Goal: Task Accomplishment & Management: Manage account settings

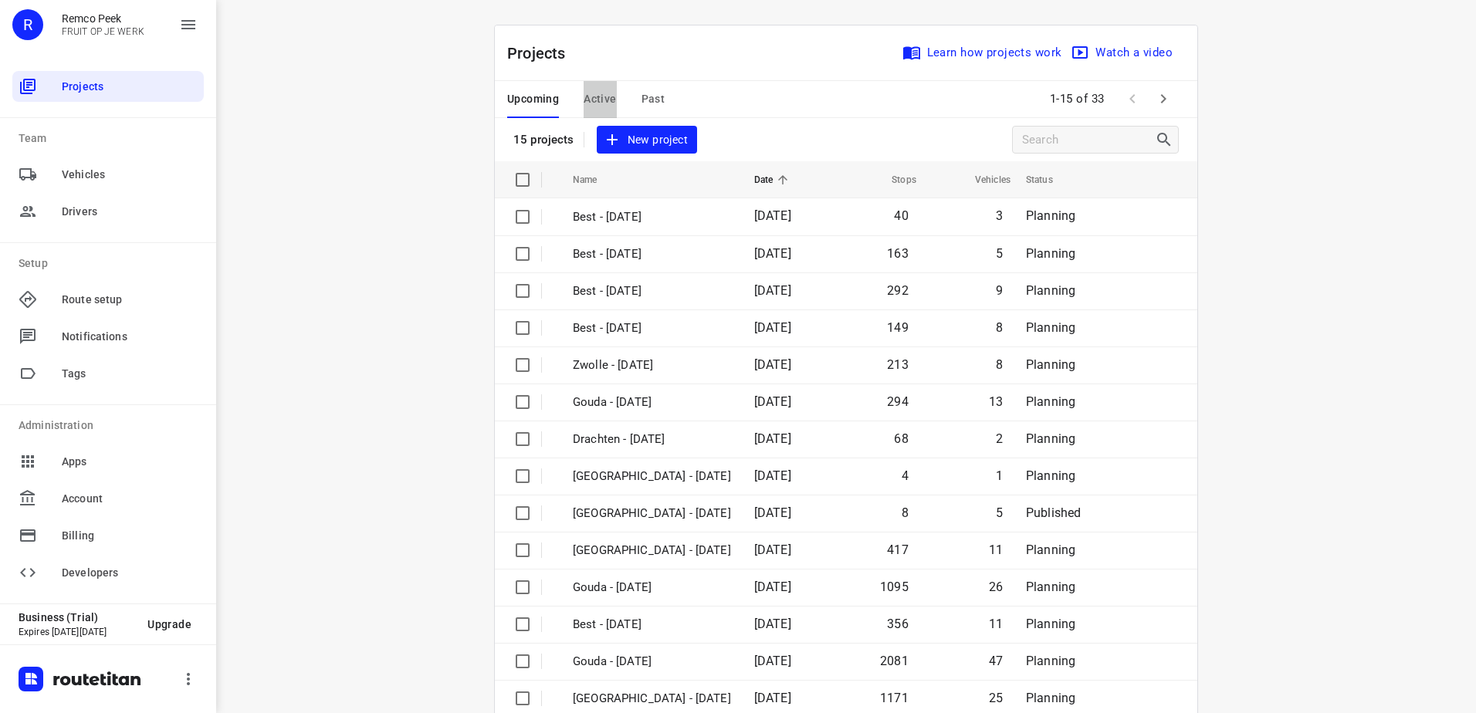
click at [597, 102] on span "Active" at bounding box center [600, 99] width 32 height 19
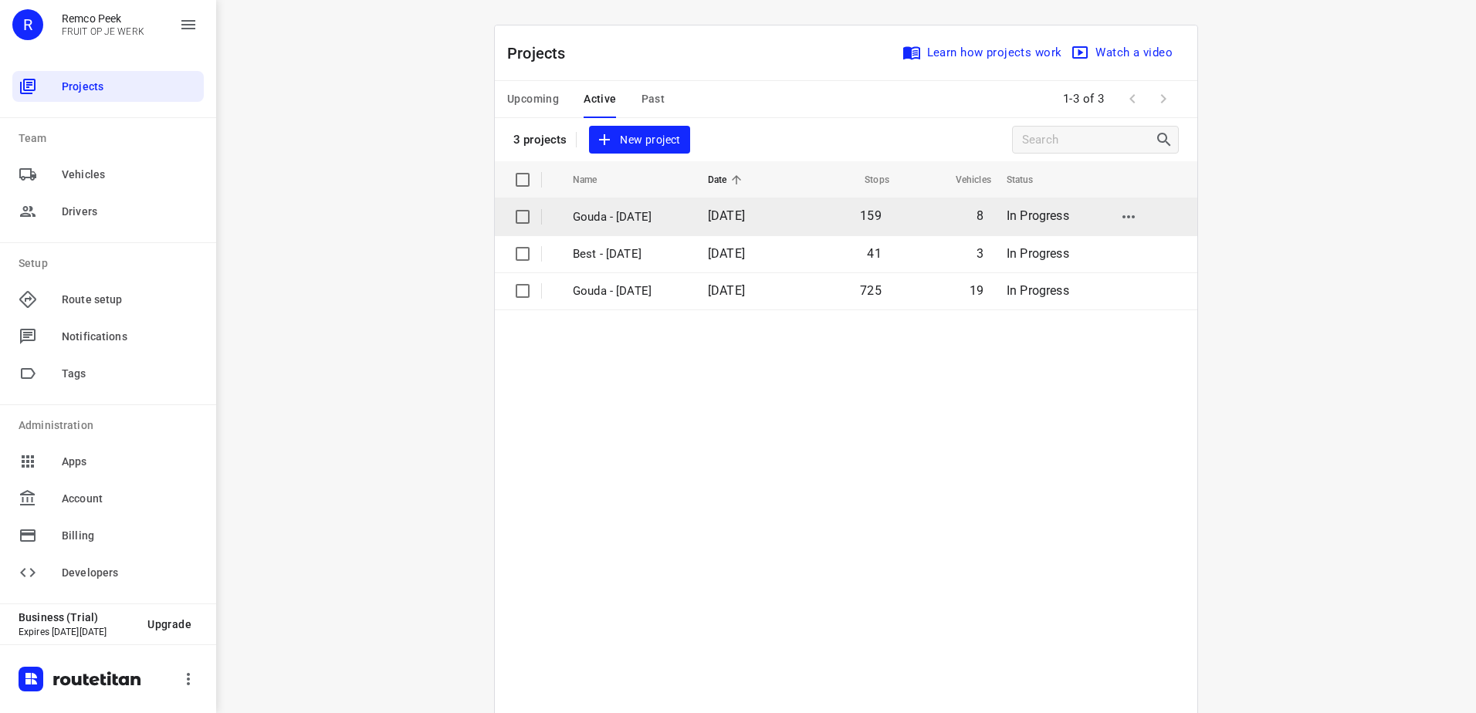
click at [651, 220] on p "Gouda - [DATE]" at bounding box center [629, 217] width 112 height 18
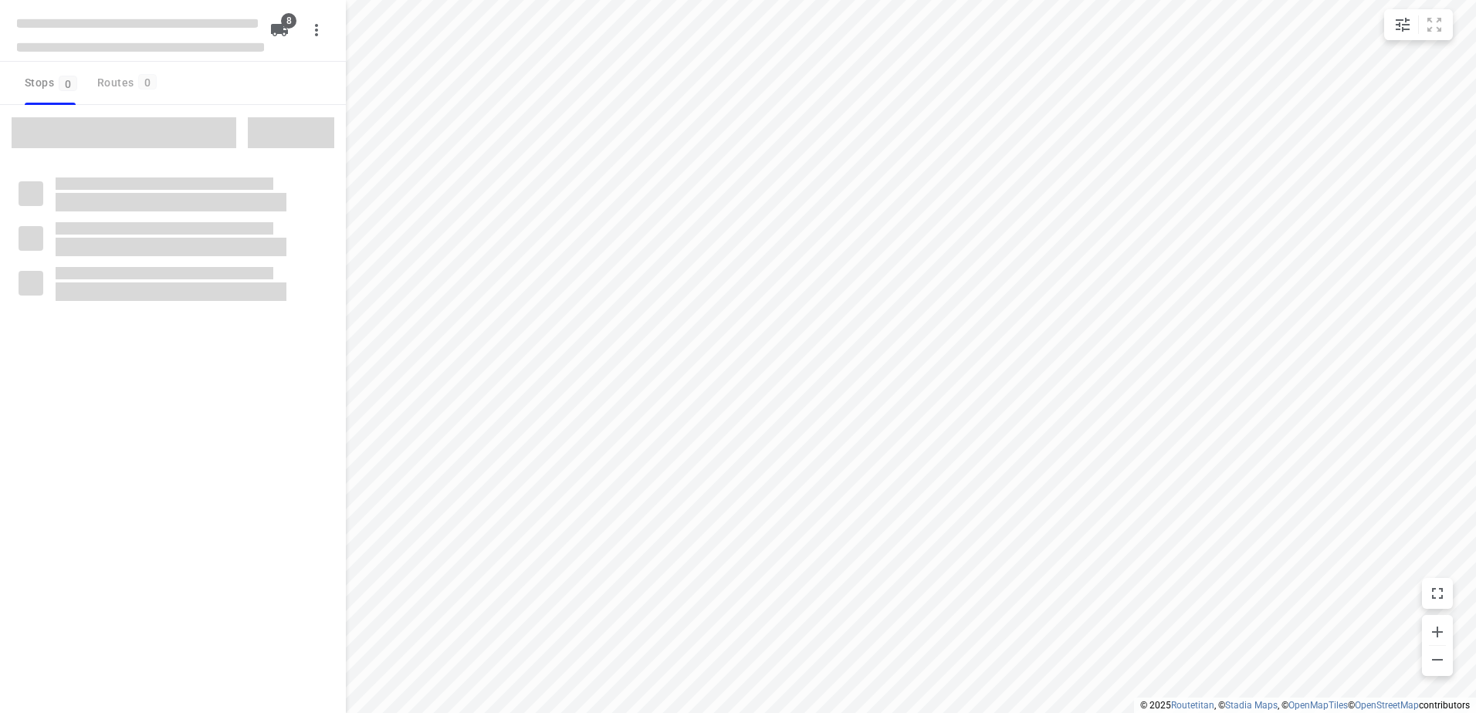
checkbox input "true"
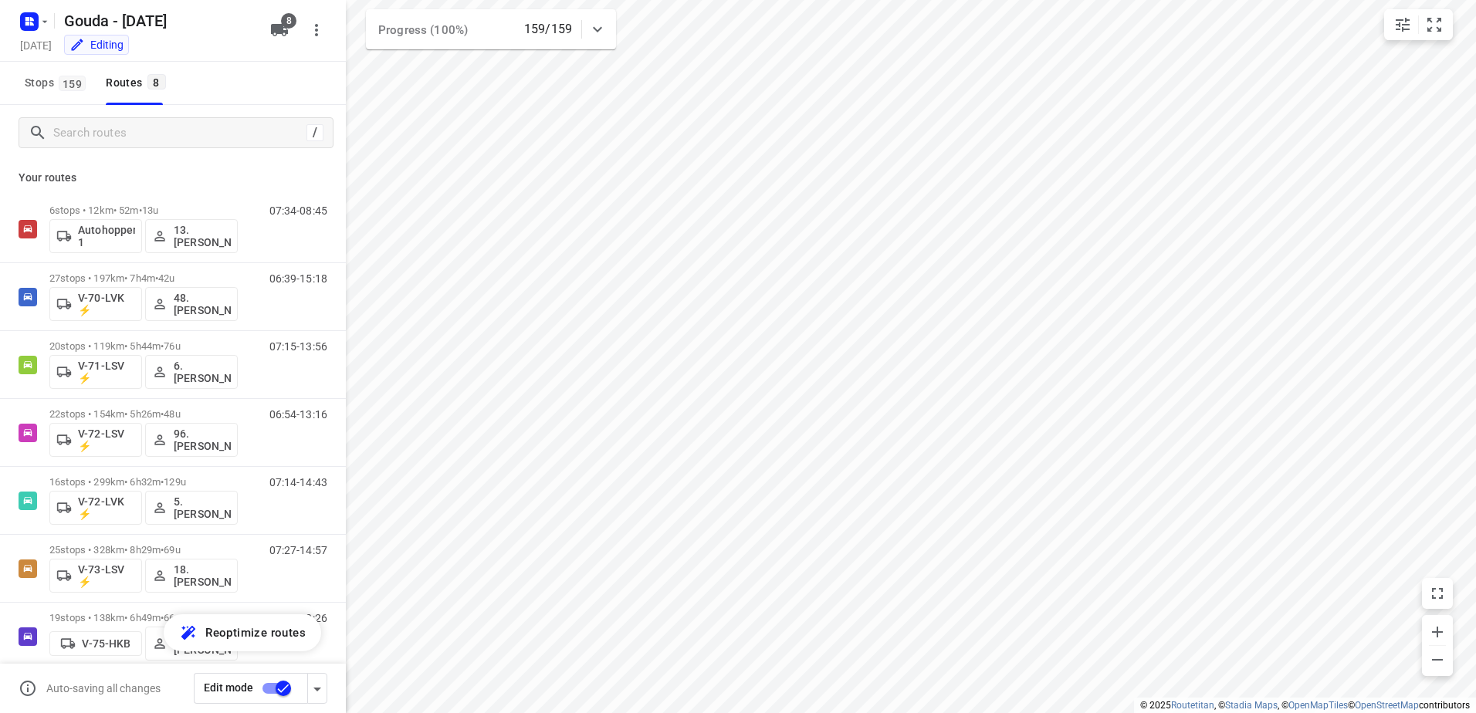
scroll to position [59, 0]
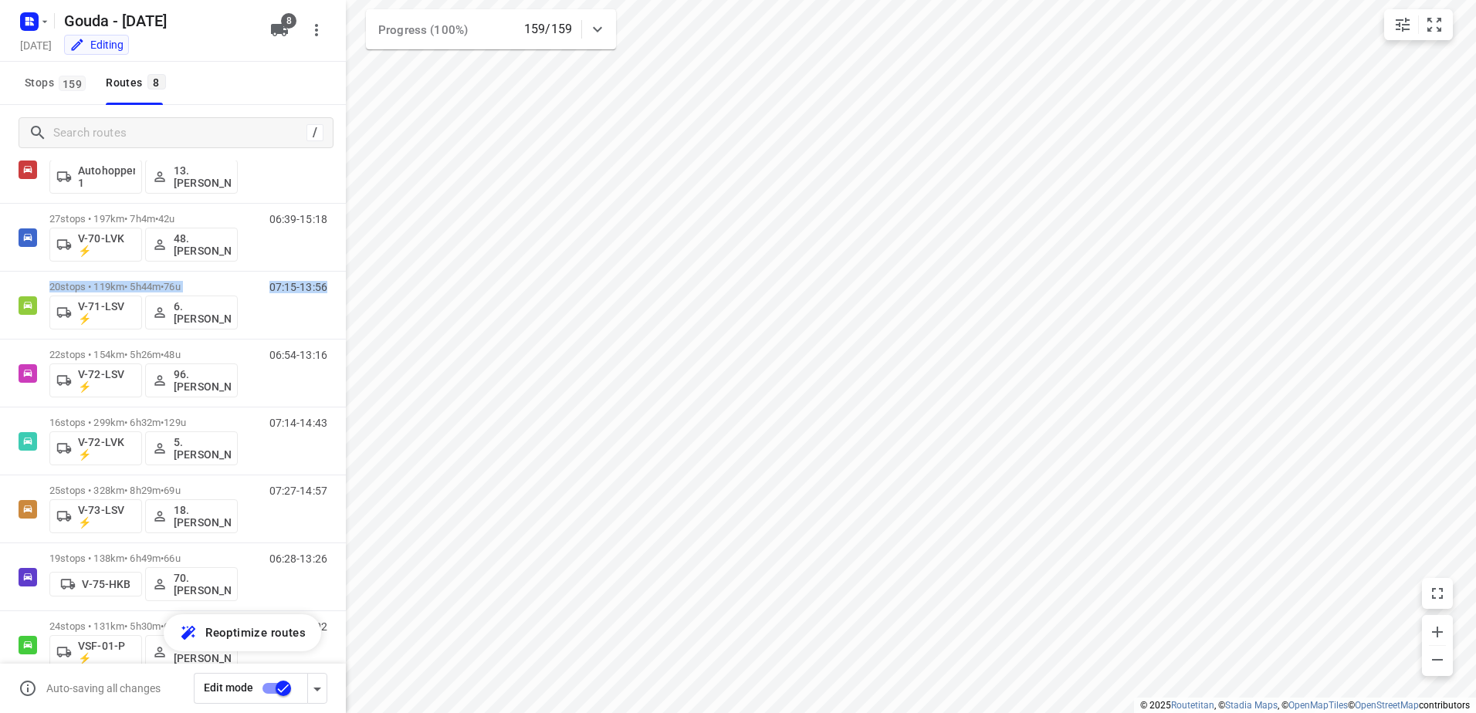
drag, startPoint x: 334, startPoint y: 252, endPoint x: 334, endPoint y: 276, distance: 24.0
click at [334, 276] on div "Your routes 6 stops • 12km • 52m • 13u Autohopper 1 13. [PERSON_NAME] 07:34-08:…" at bounding box center [173, 459] width 346 height 596
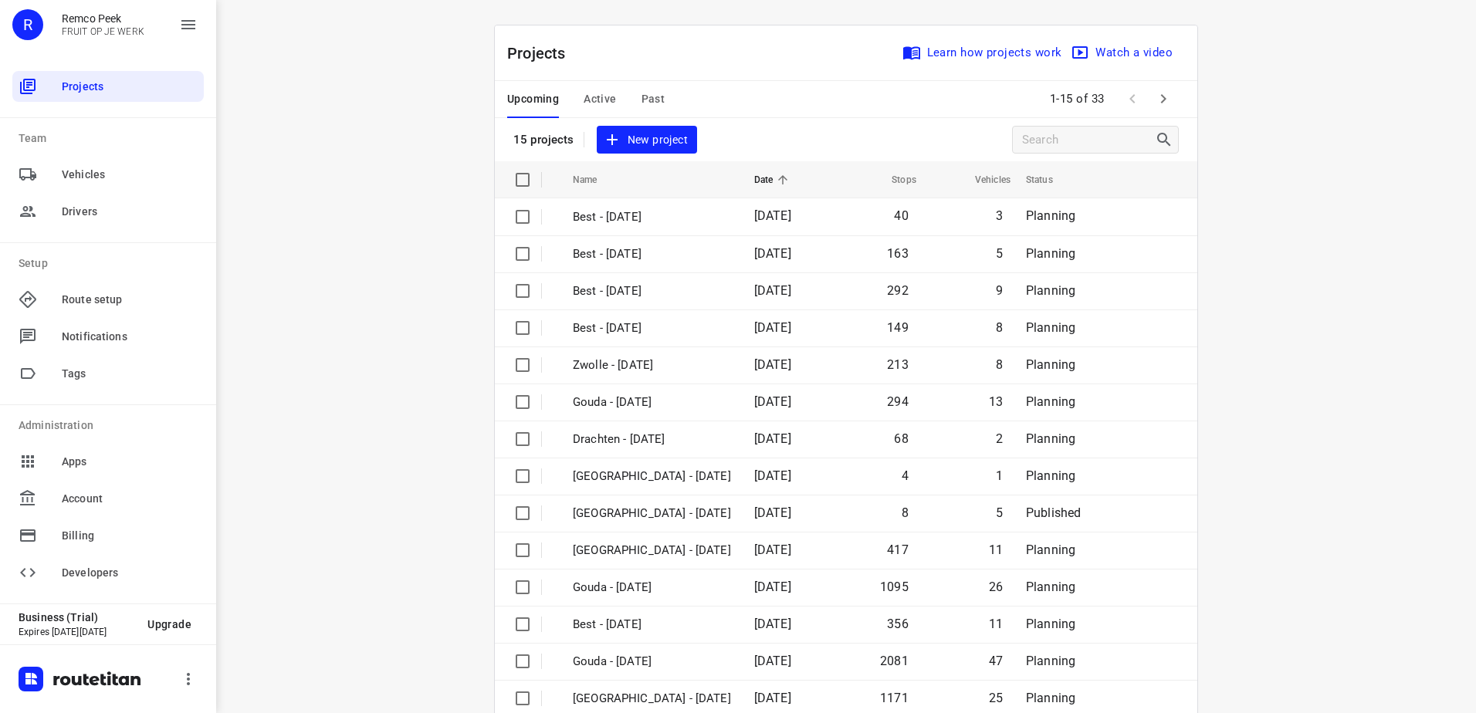
scroll to position [67, 0]
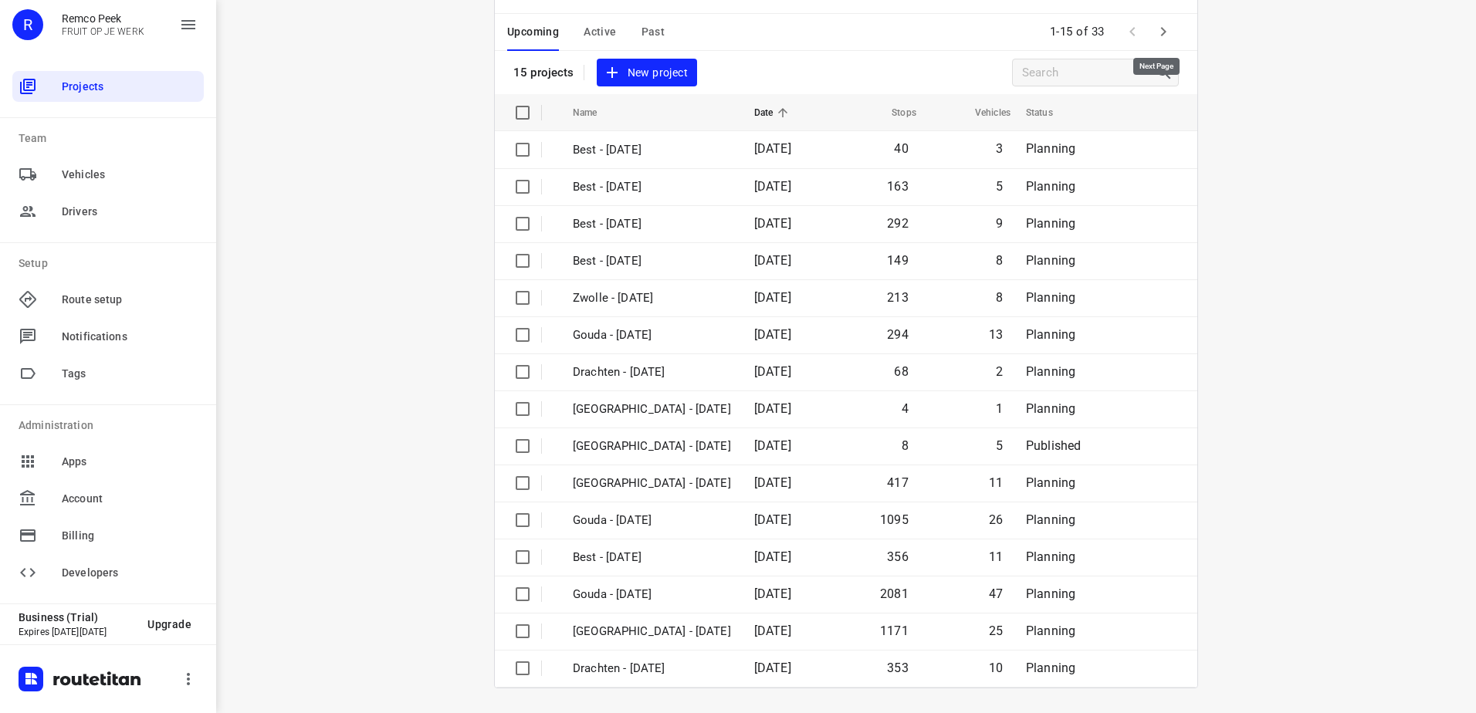
click at [1158, 37] on icon "button" at bounding box center [1163, 31] width 19 height 19
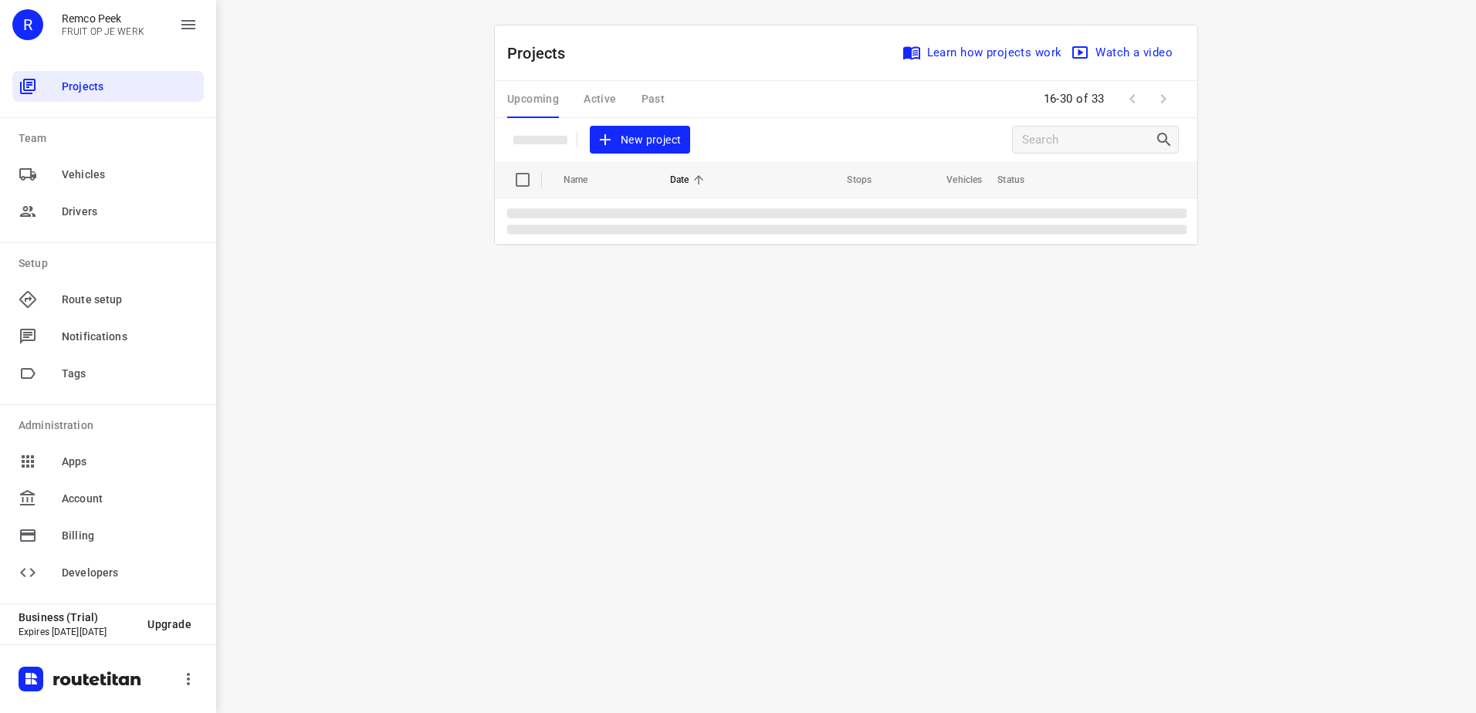
scroll to position [0, 0]
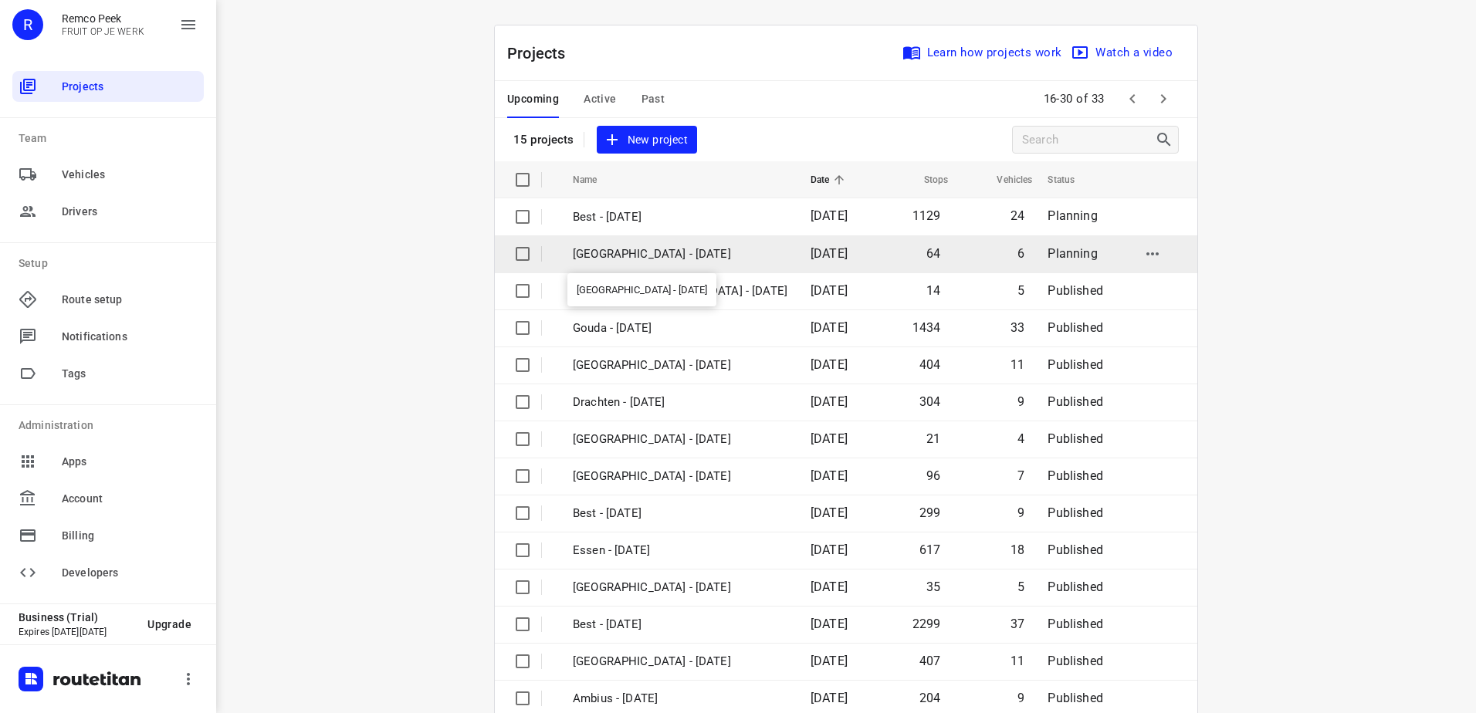
click at [709, 246] on p "[GEOGRAPHIC_DATA] - [DATE]" at bounding box center [680, 255] width 215 height 18
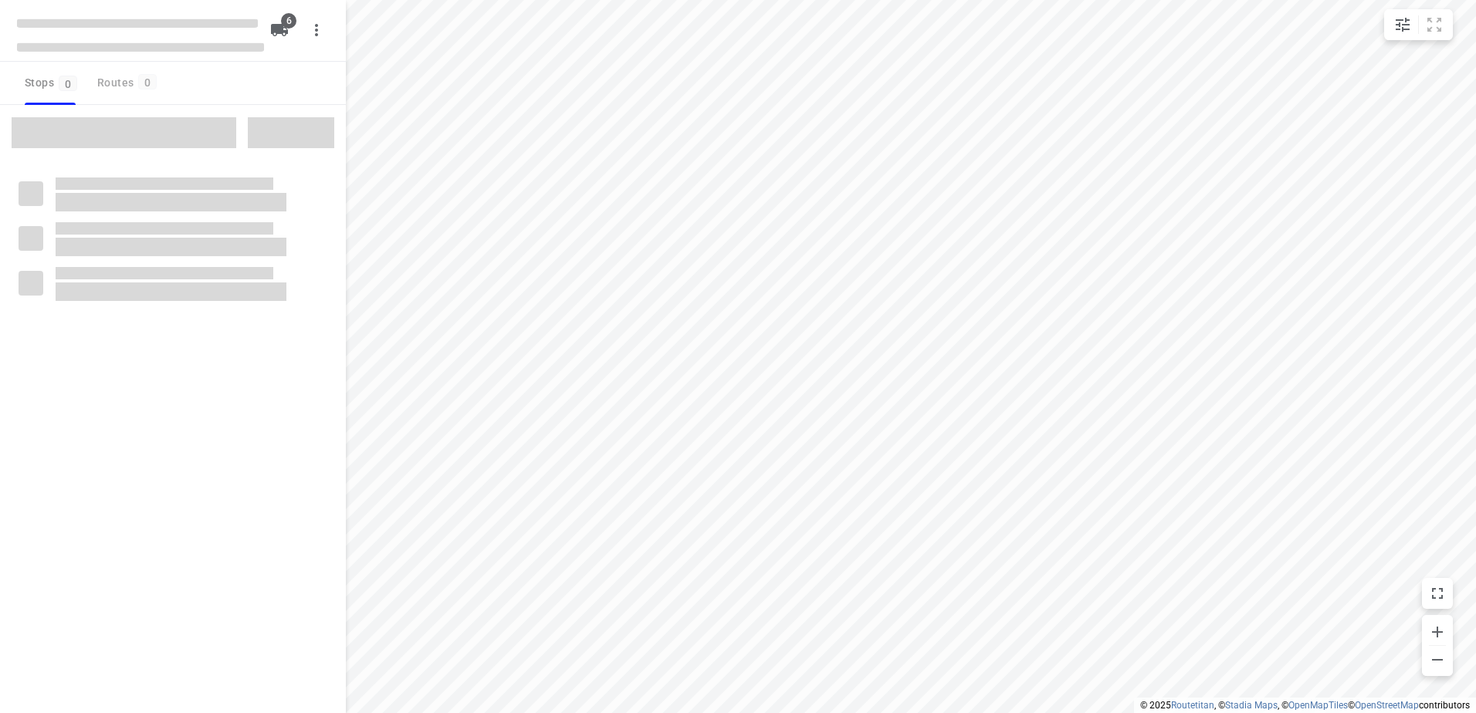
checkbox input "true"
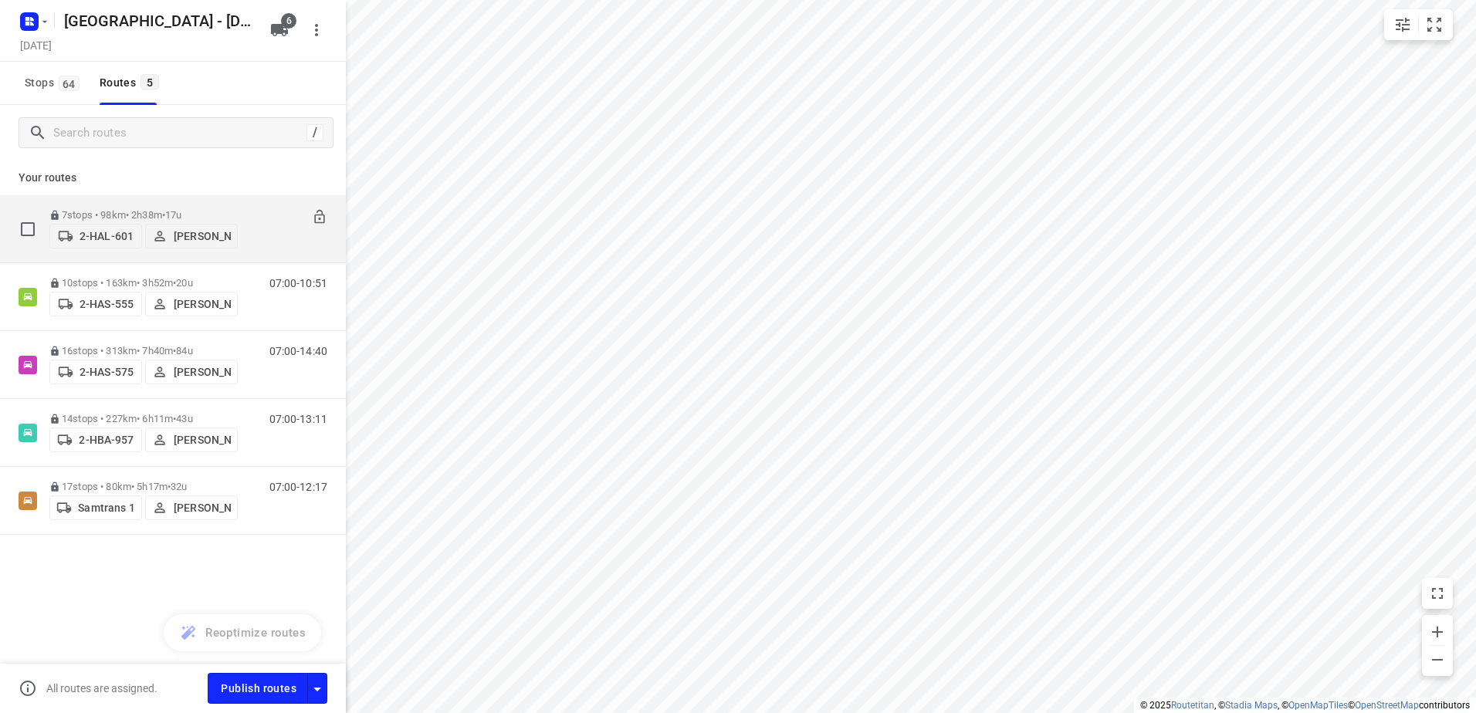
click at [106, 202] on div "7 stops • 98km • 2h38m • 17u 2-HAL-601 [PERSON_NAME]" at bounding box center [143, 229] width 188 height 55
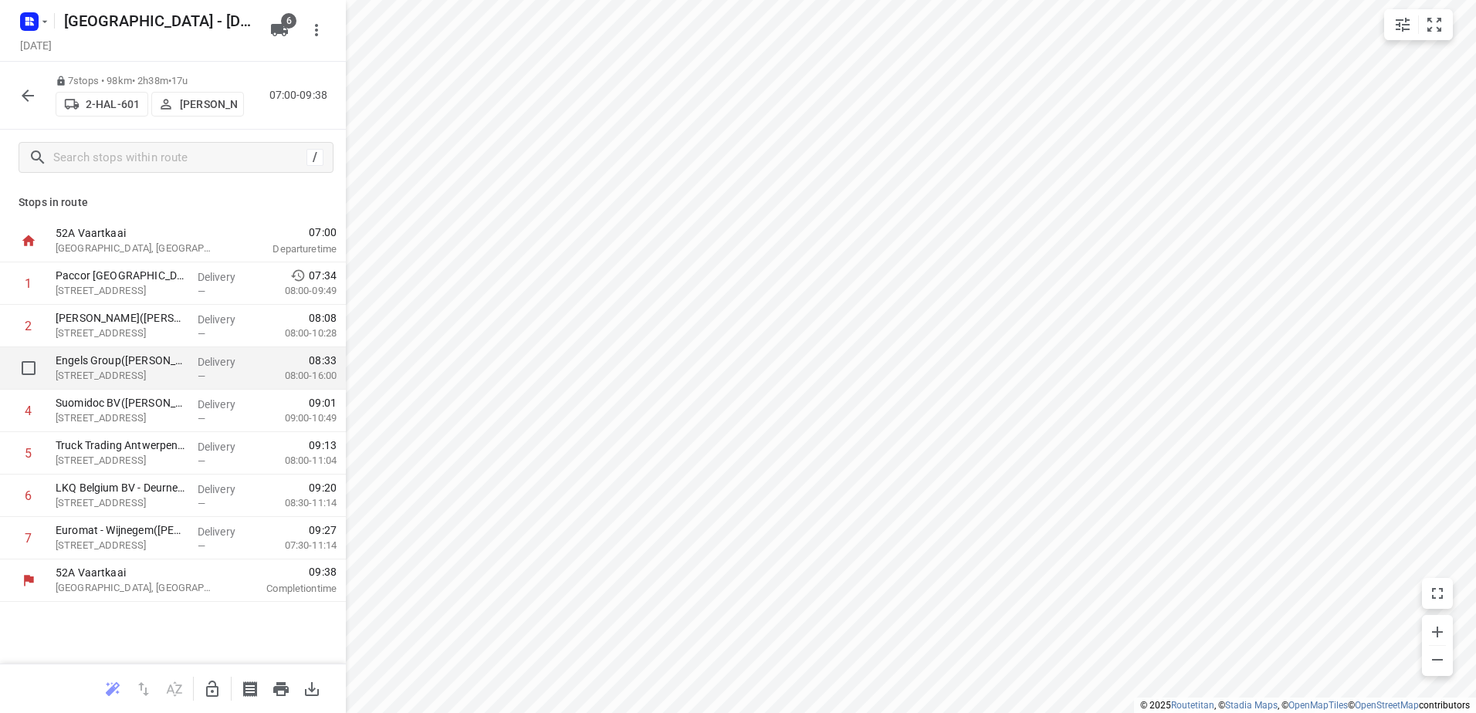
click at [102, 359] on p "Engels Group([PERSON_NAME])" at bounding box center [121, 360] width 130 height 15
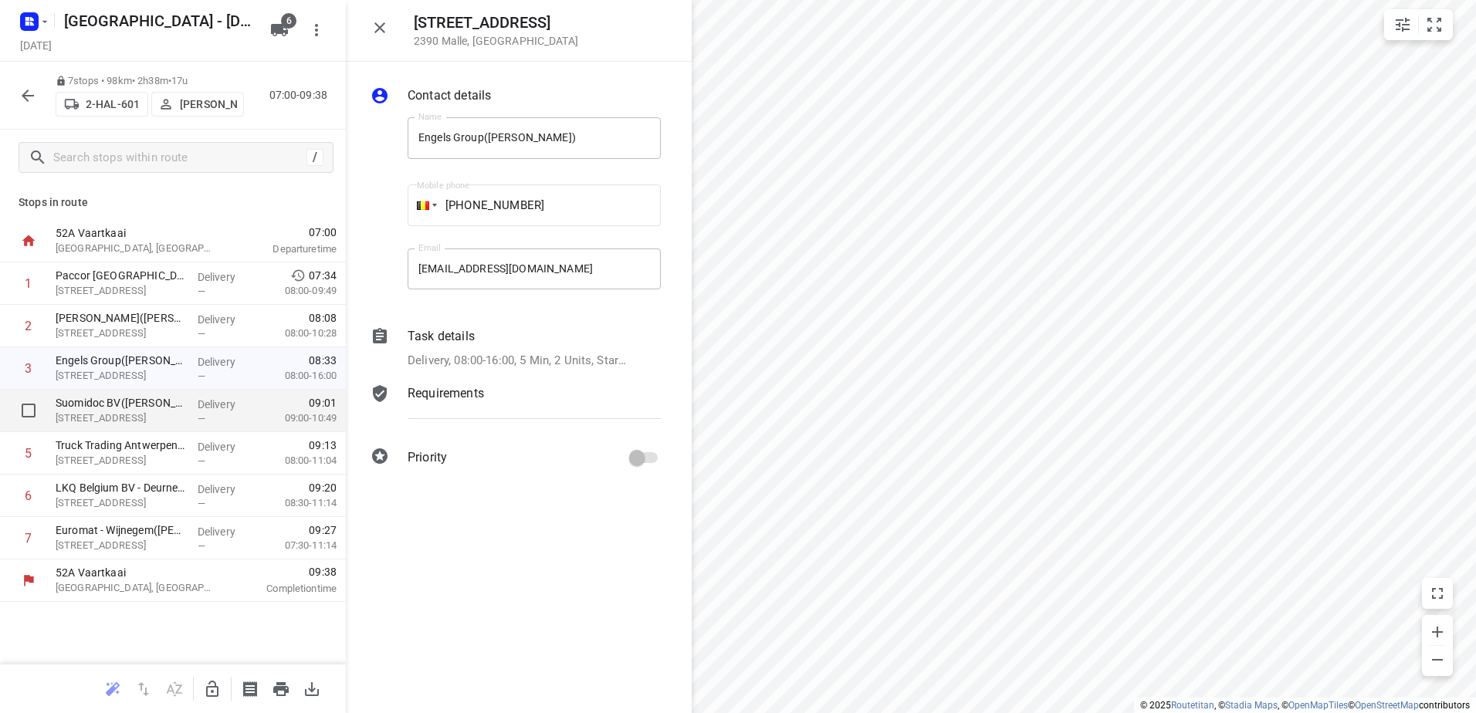
click at [104, 393] on div "Suomidoc BV([PERSON_NAME]) Vijverlei 17, Schoten" at bounding box center [120, 411] width 142 height 42
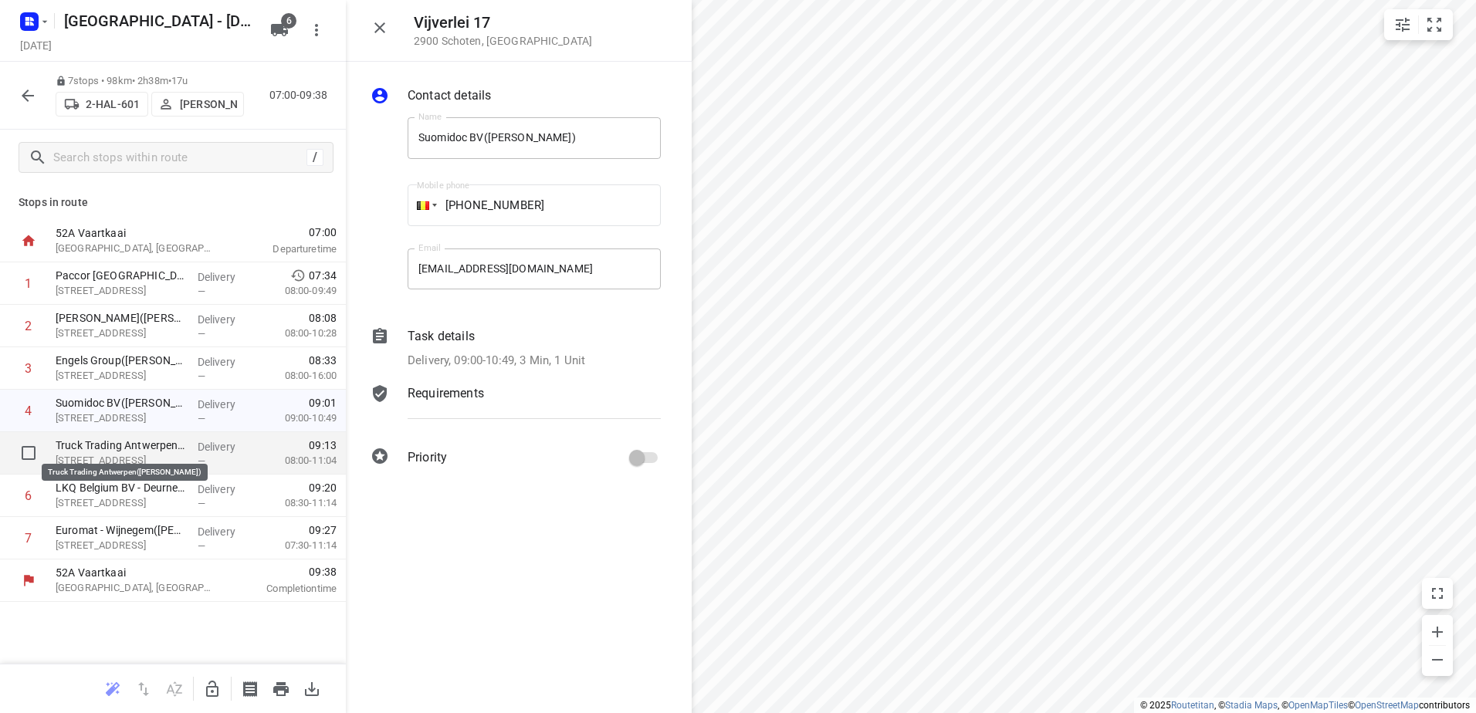
click at [97, 448] on p "Truck Trading Antwerpen([PERSON_NAME])" at bounding box center [121, 445] width 130 height 15
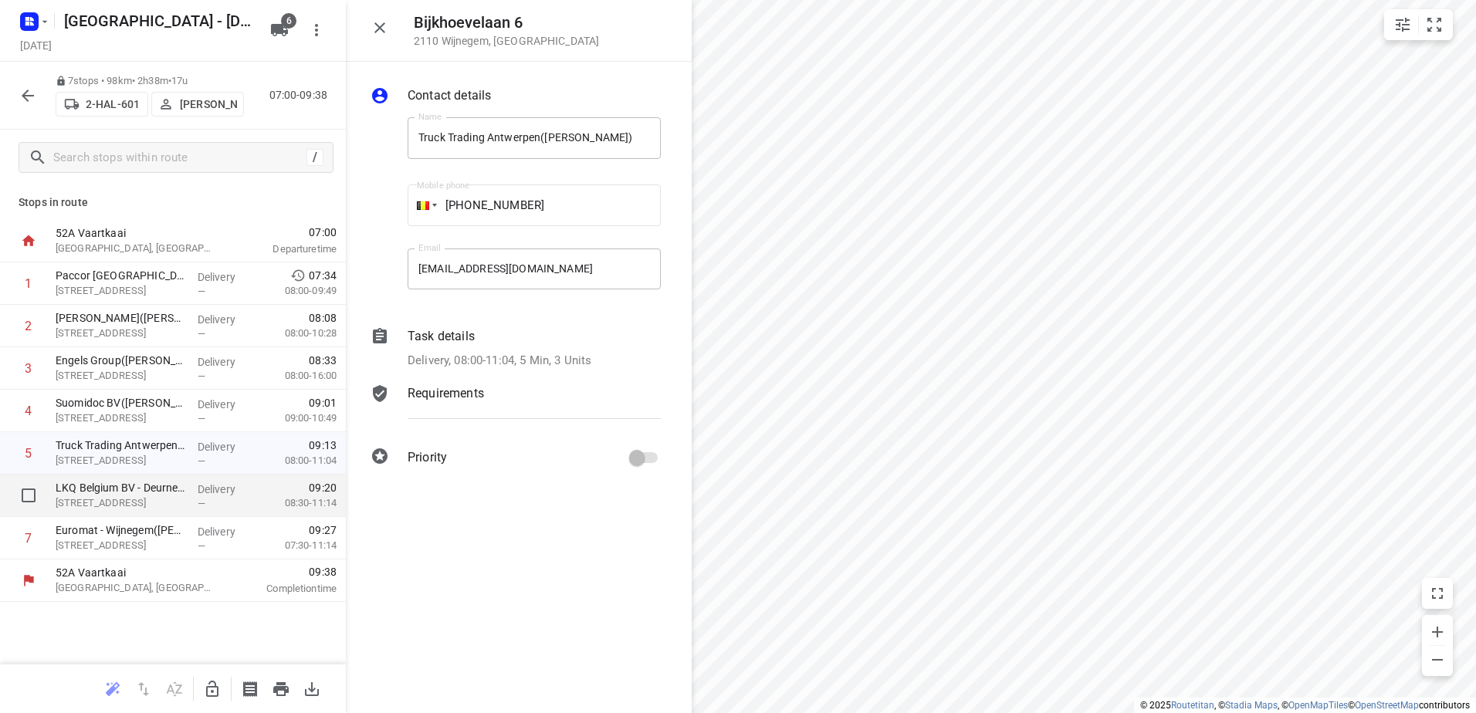
click at [91, 479] on div "LKQ Belgium BV - [GEOGRAPHIC_DATA]([PERSON_NAME]) [STREET_ADDRESS]" at bounding box center [120, 496] width 142 height 42
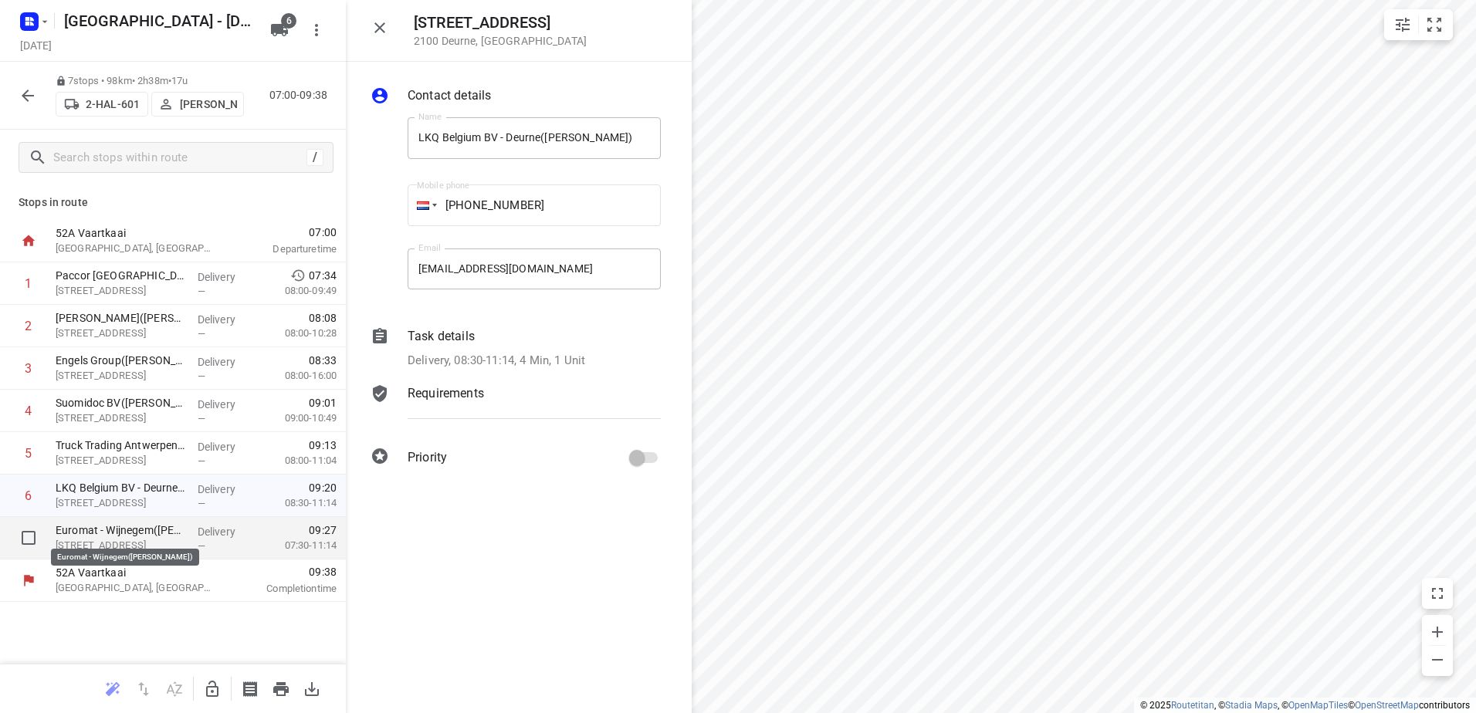
click at [93, 534] on p "Euromat - Wijnegem([PERSON_NAME])" at bounding box center [121, 530] width 130 height 15
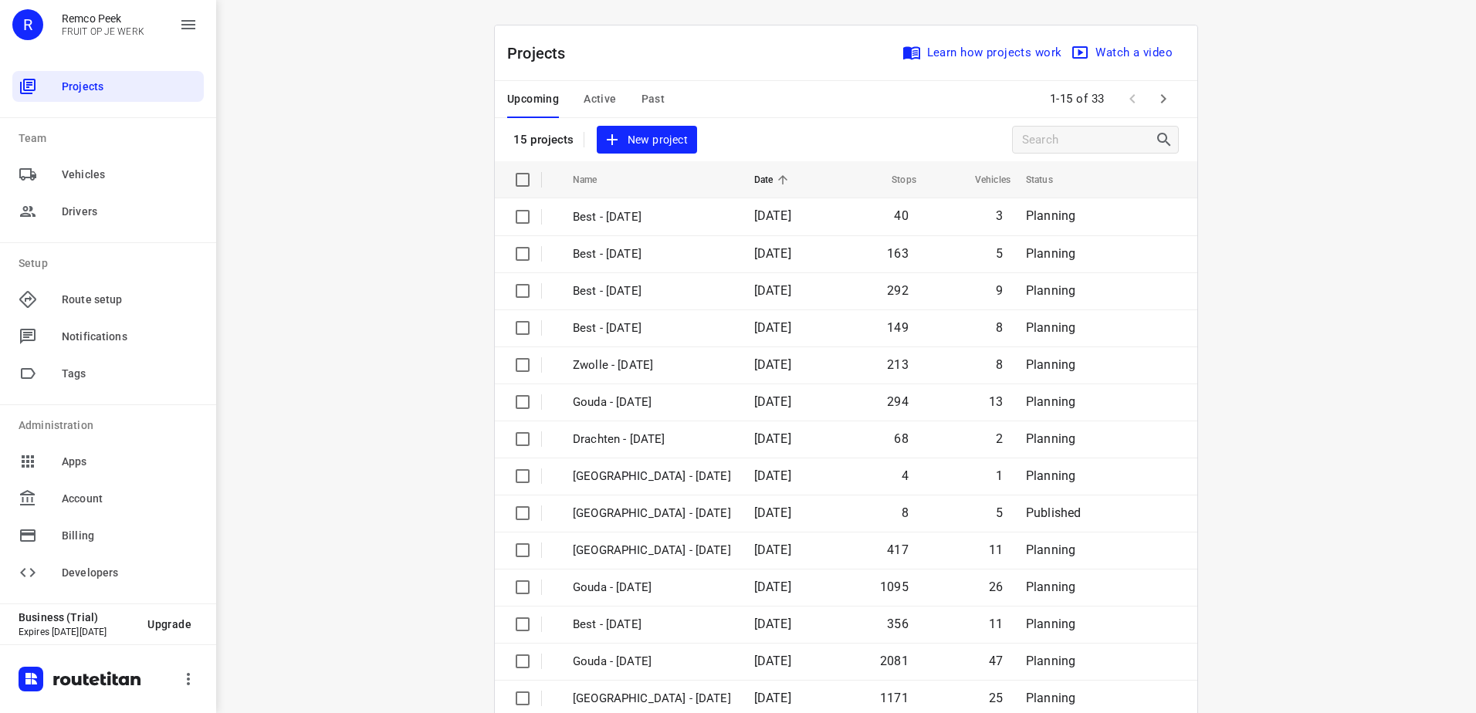
click at [1148, 97] on button "button" at bounding box center [1163, 98] width 31 height 31
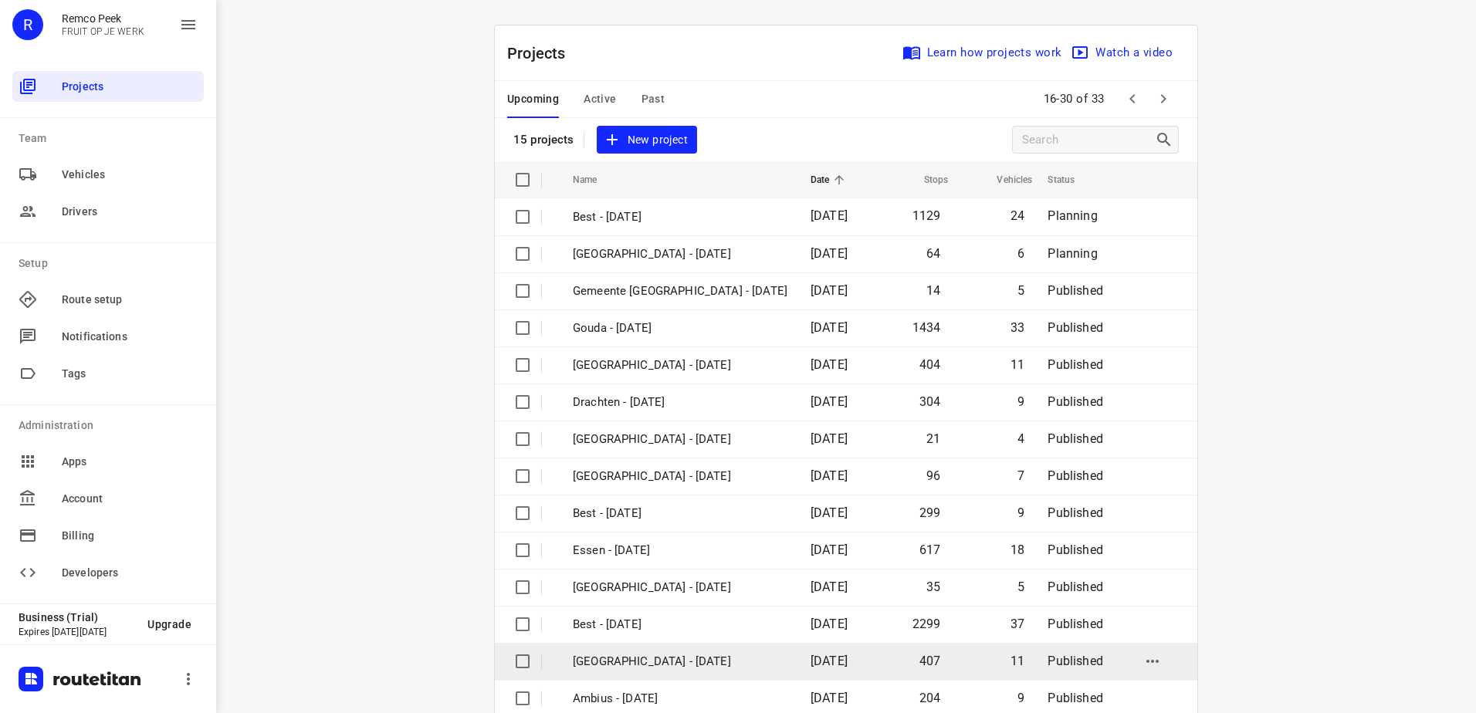
click at [738, 658] on p "[GEOGRAPHIC_DATA] - [DATE]" at bounding box center [680, 662] width 215 height 18
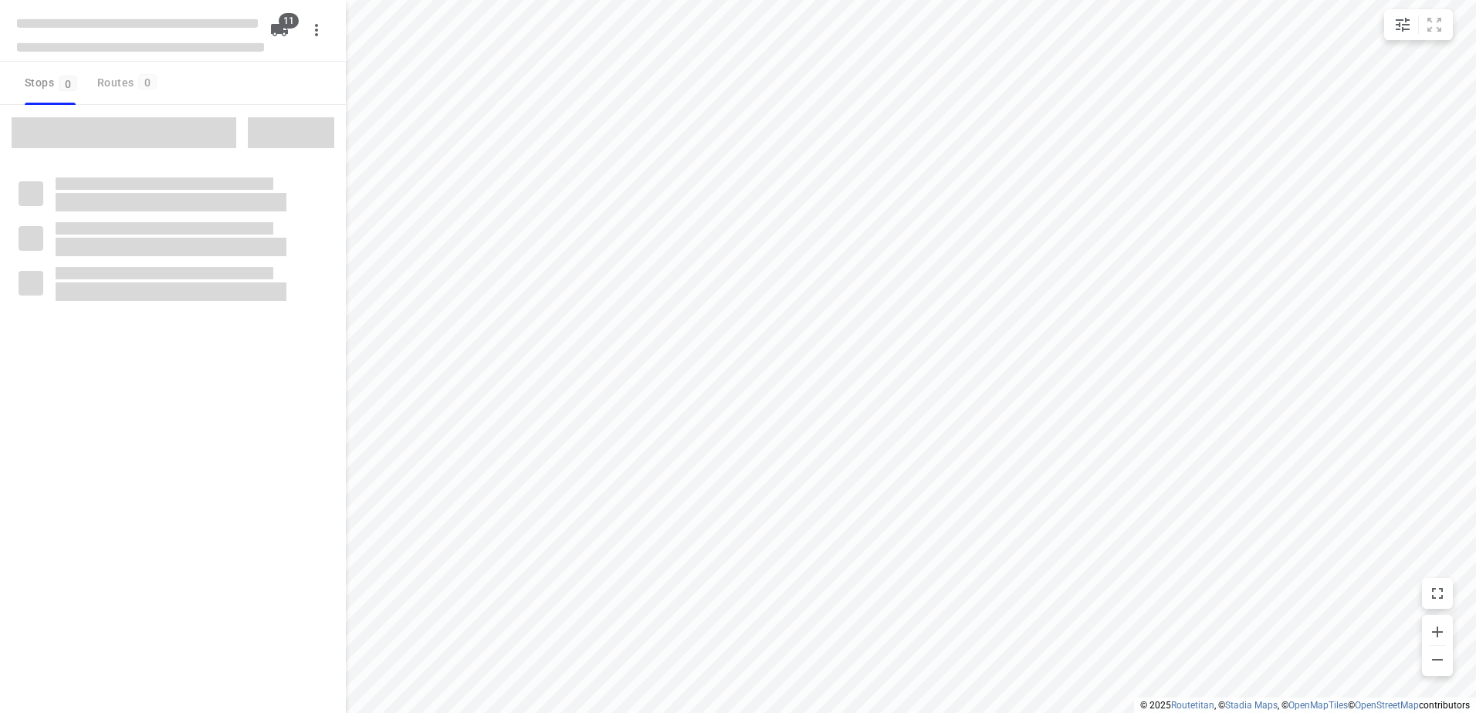
checkbox input "true"
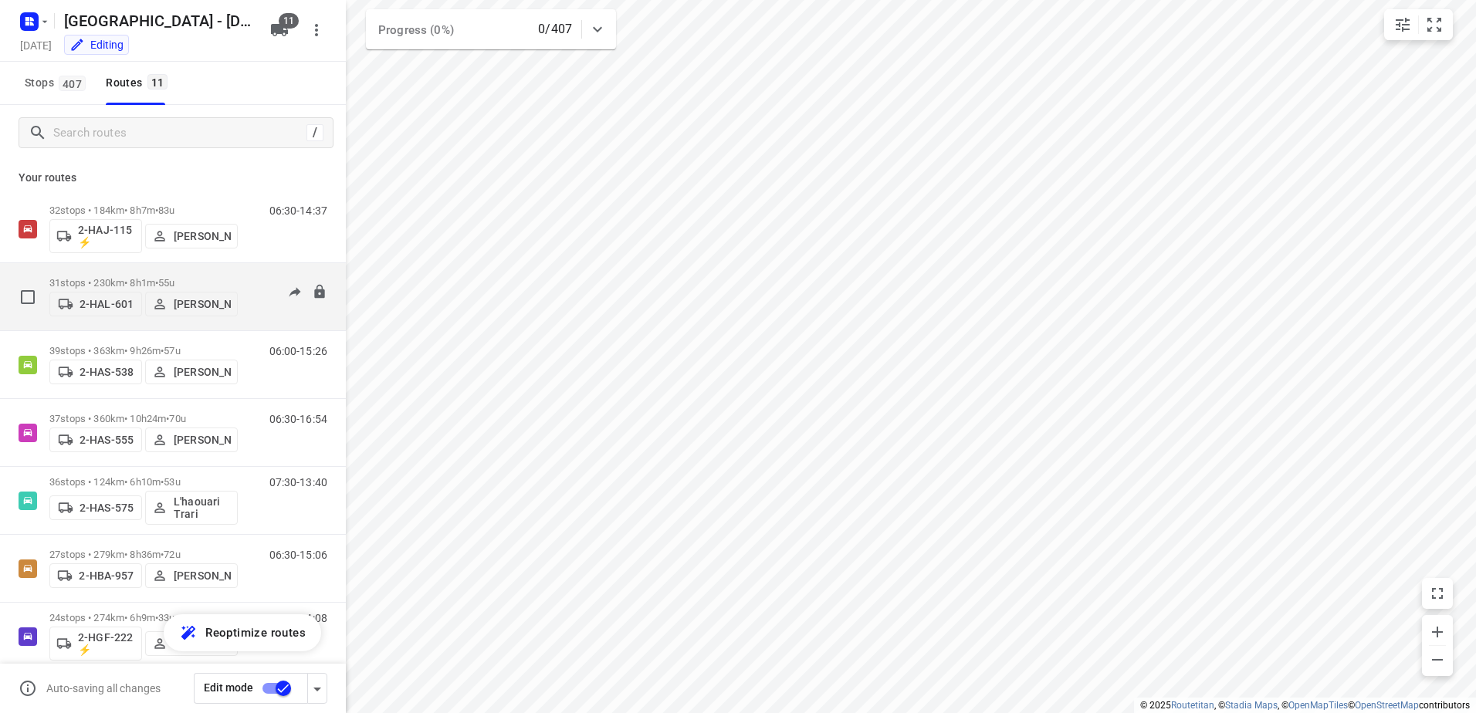
click at [109, 277] on p "31 stops • 230km • 8h1m • 55u" at bounding box center [143, 283] width 188 height 12
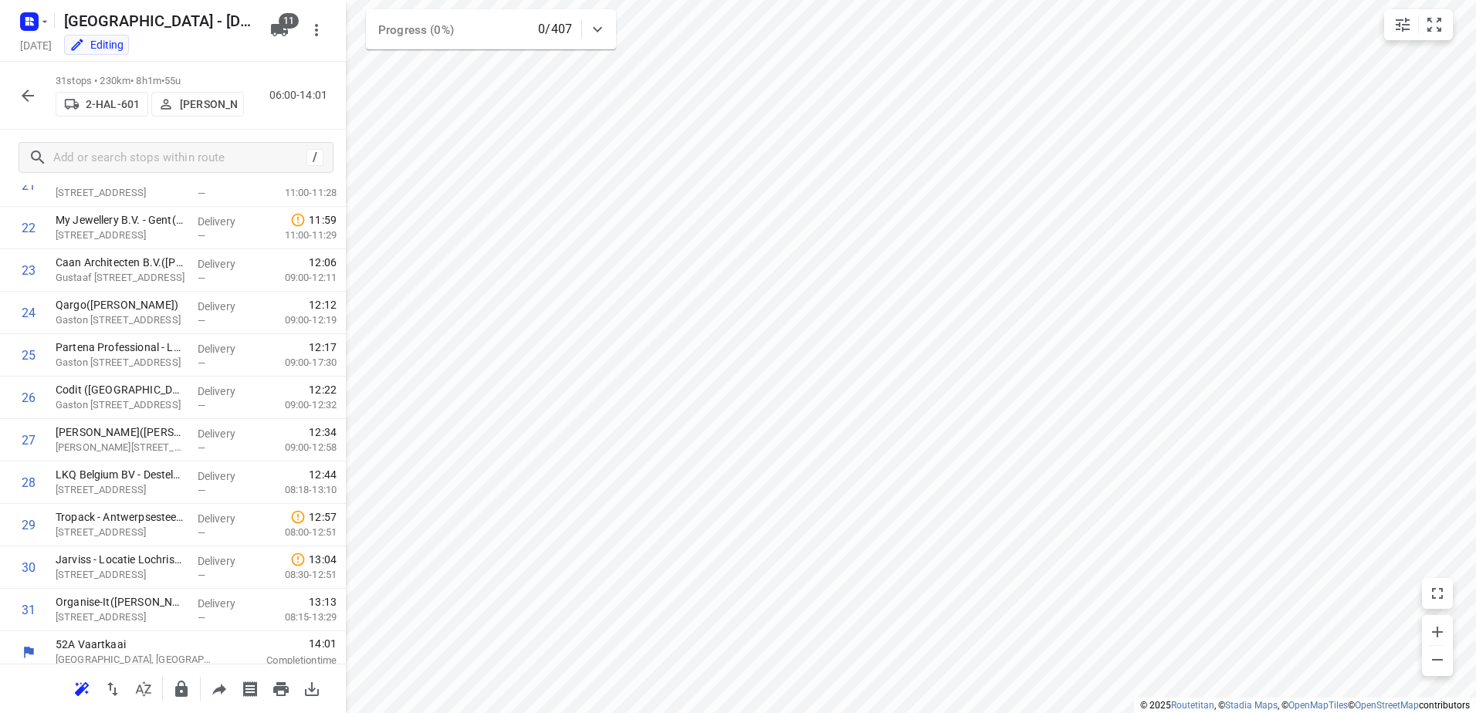
scroll to position [958, 0]
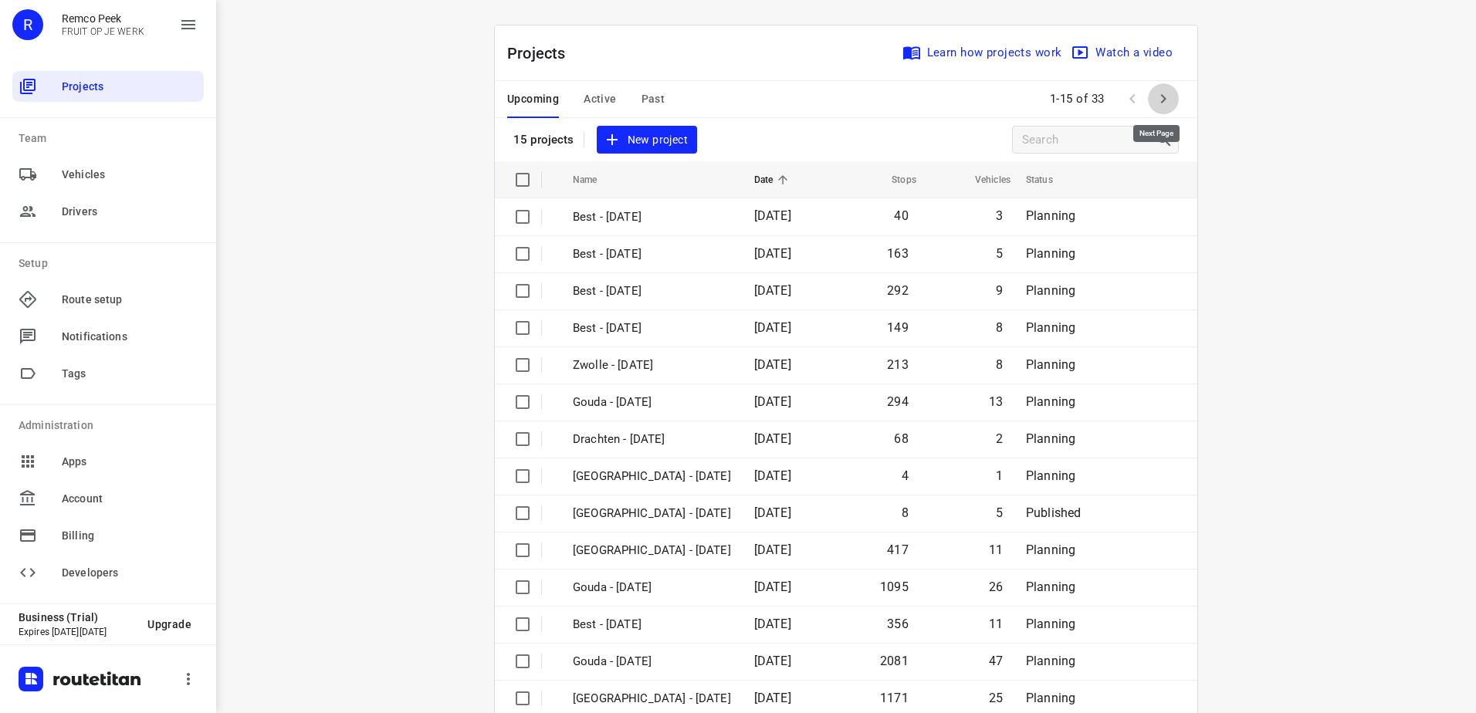
click at [1154, 100] on icon "button" at bounding box center [1163, 99] width 19 height 19
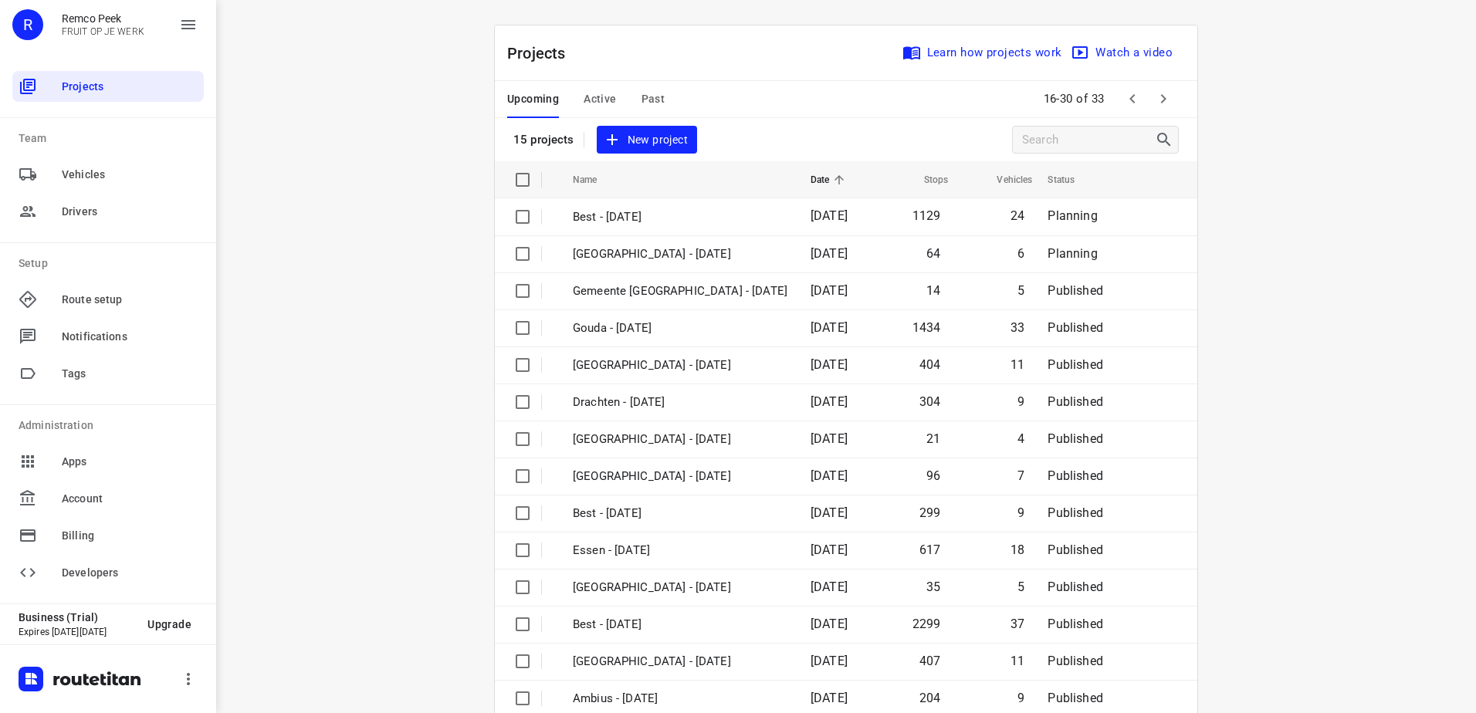
scroll to position [67, 0]
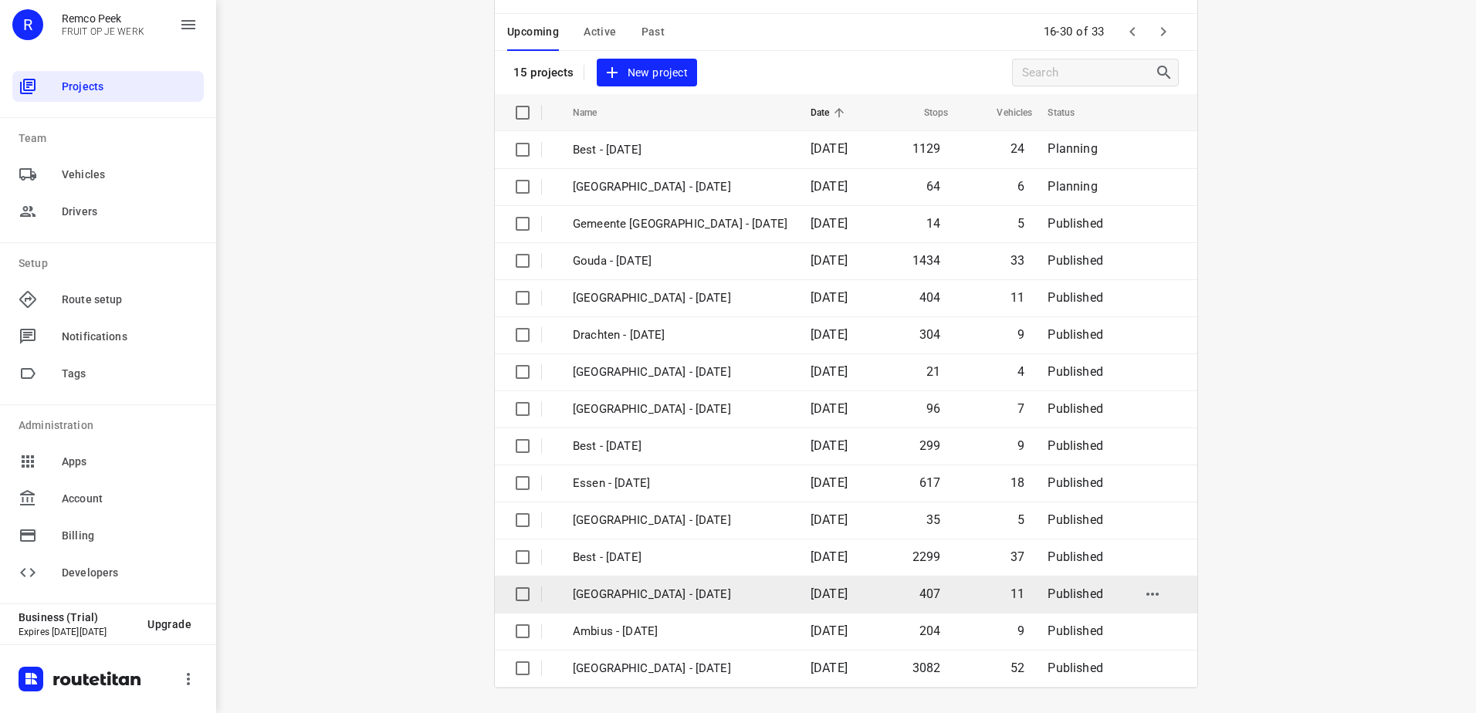
click at [637, 590] on p "[GEOGRAPHIC_DATA] - [DATE]" at bounding box center [680, 595] width 215 height 18
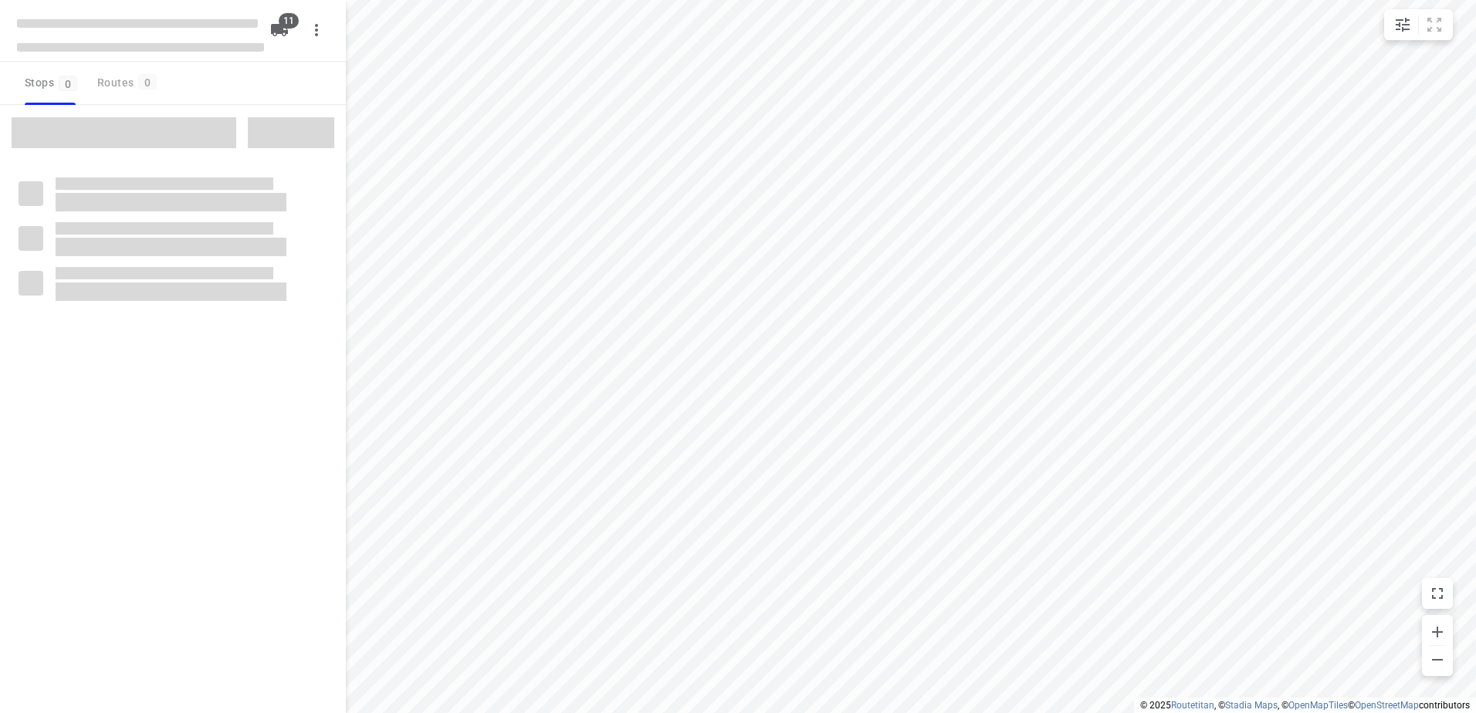
checkbox input "true"
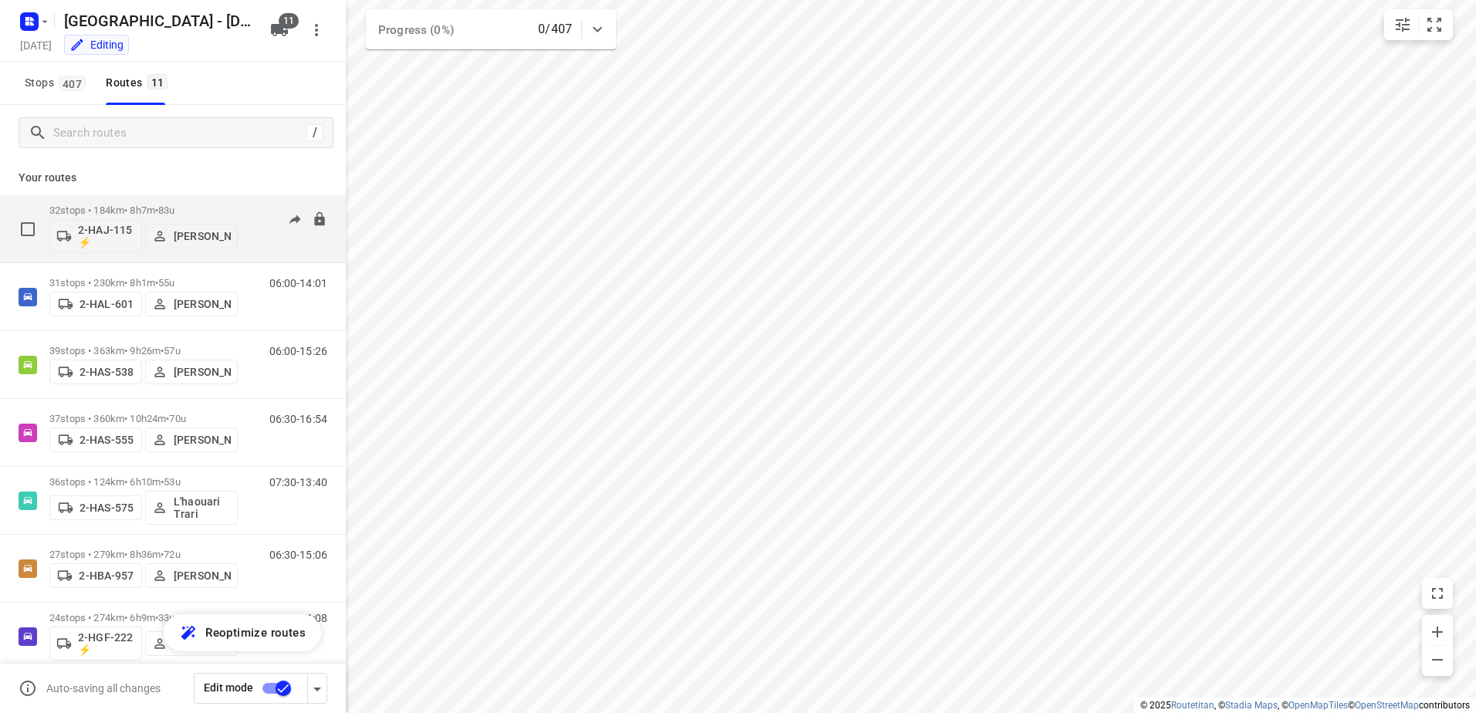
click at [103, 212] on p "32 stops • 184km • 8h7m • 83u" at bounding box center [143, 211] width 188 height 12
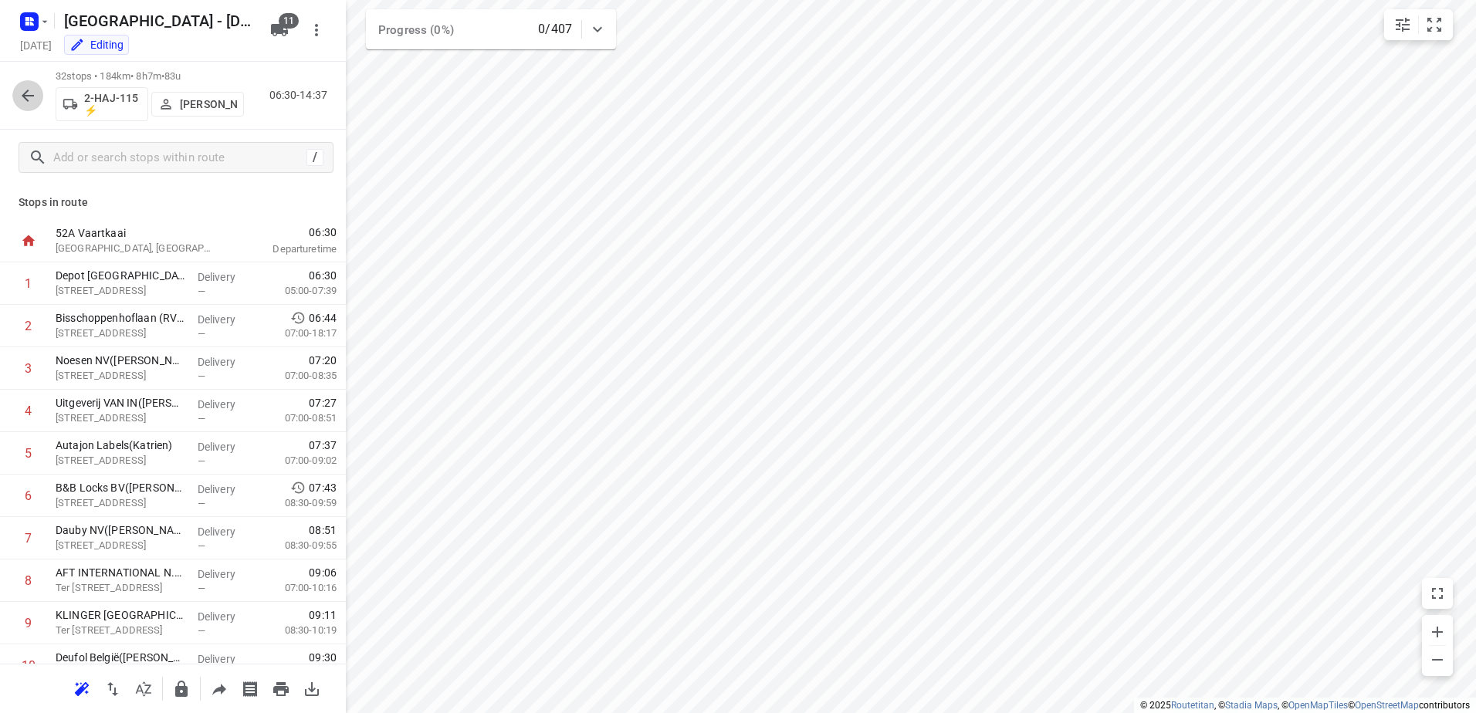
click at [32, 96] on icon "button" at bounding box center [28, 96] width 12 height 12
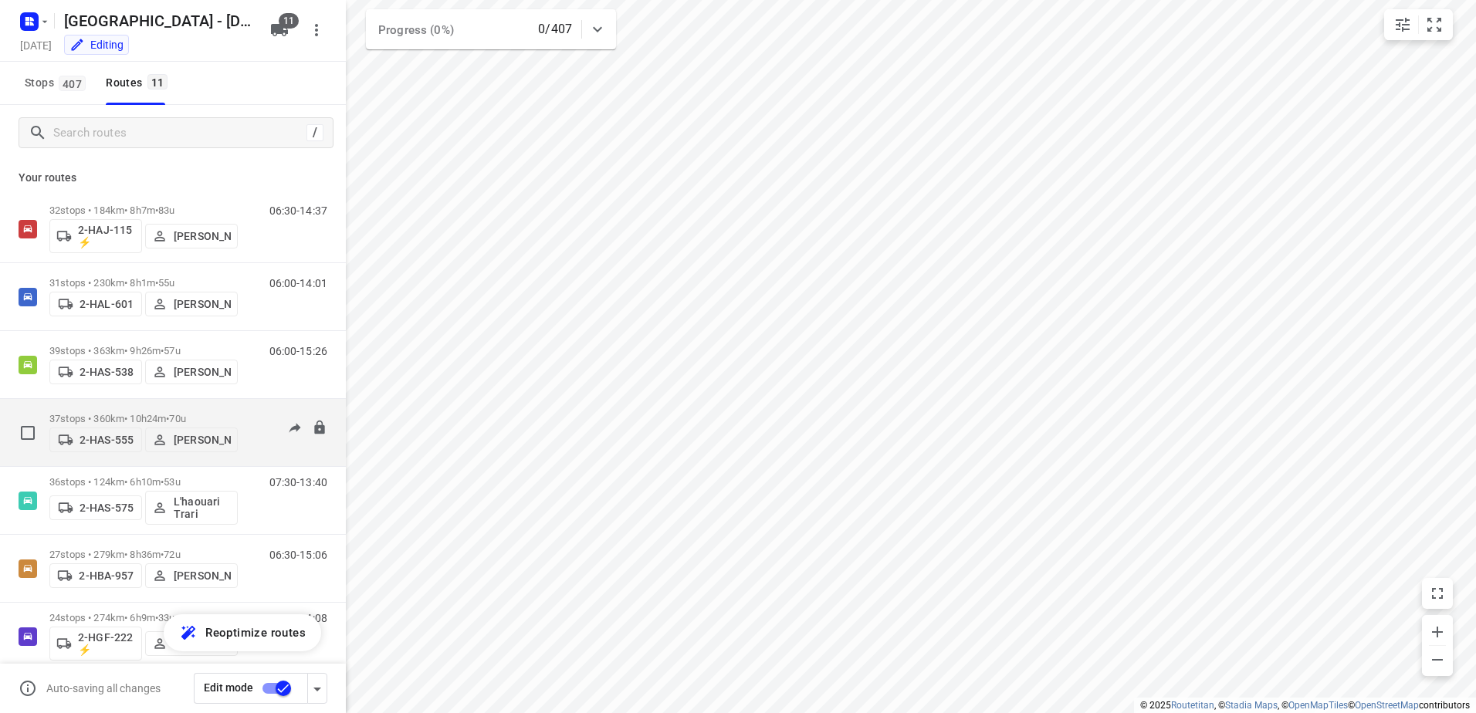
click at [125, 413] on p "37 stops • 360km • 10h24m • 70u" at bounding box center [143, 419] width 188 height 12
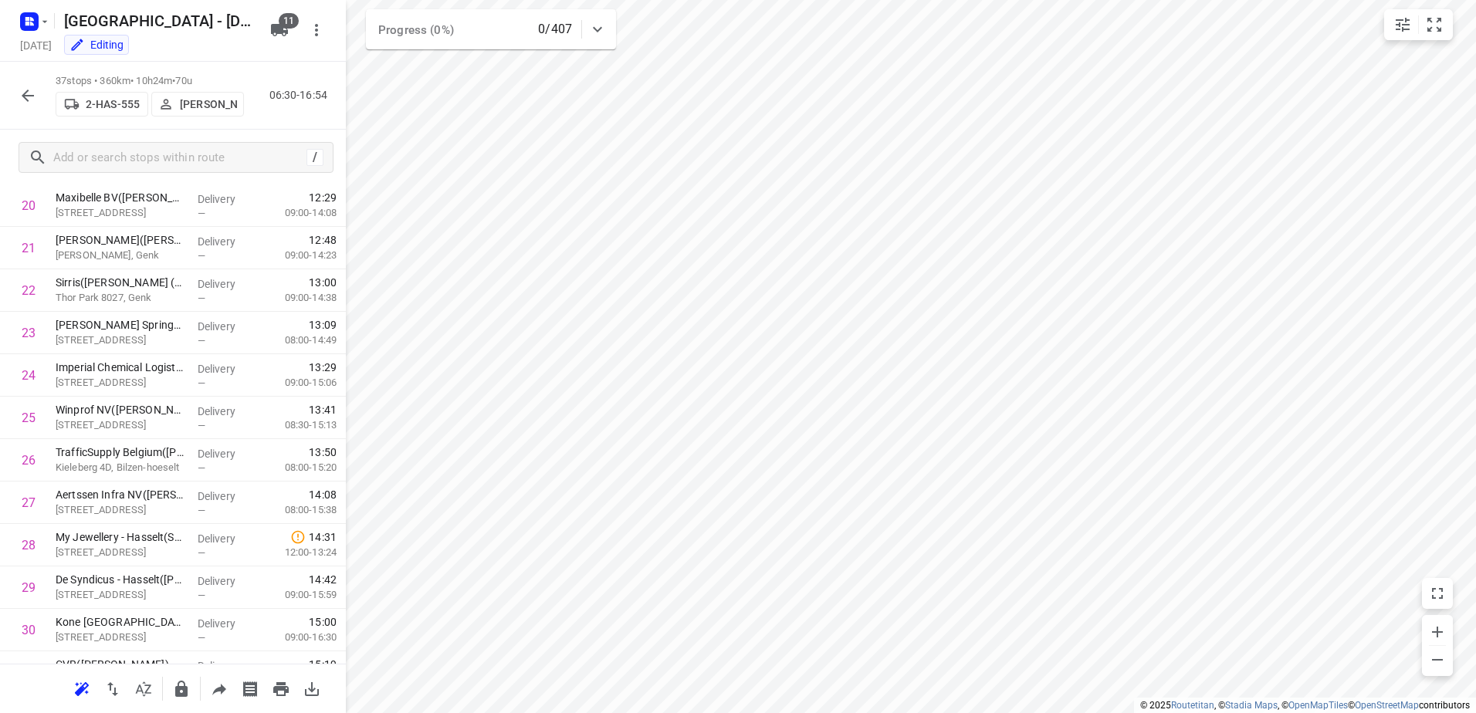
scroll to position [867, 0]
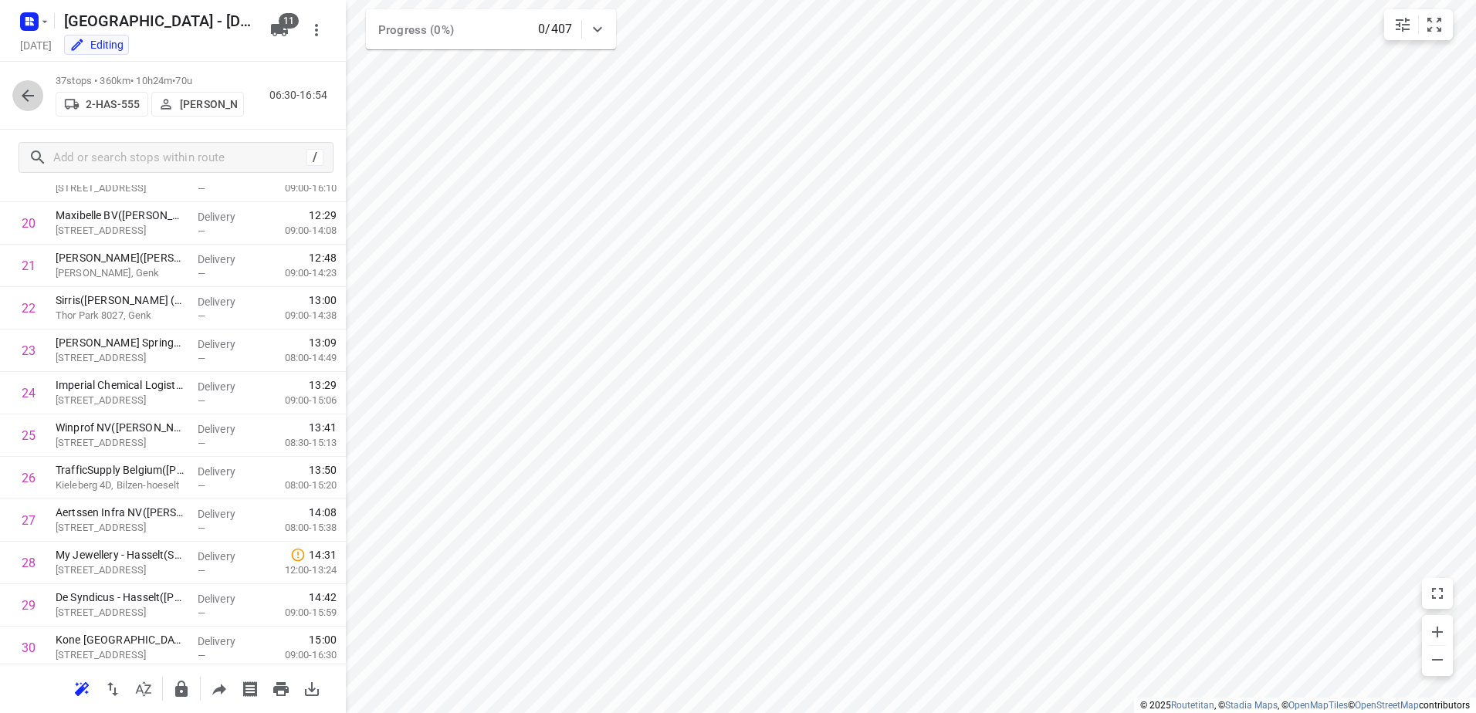
click at [39, 95] on button "button" at bounding box center [27, 95] width 31 height 31
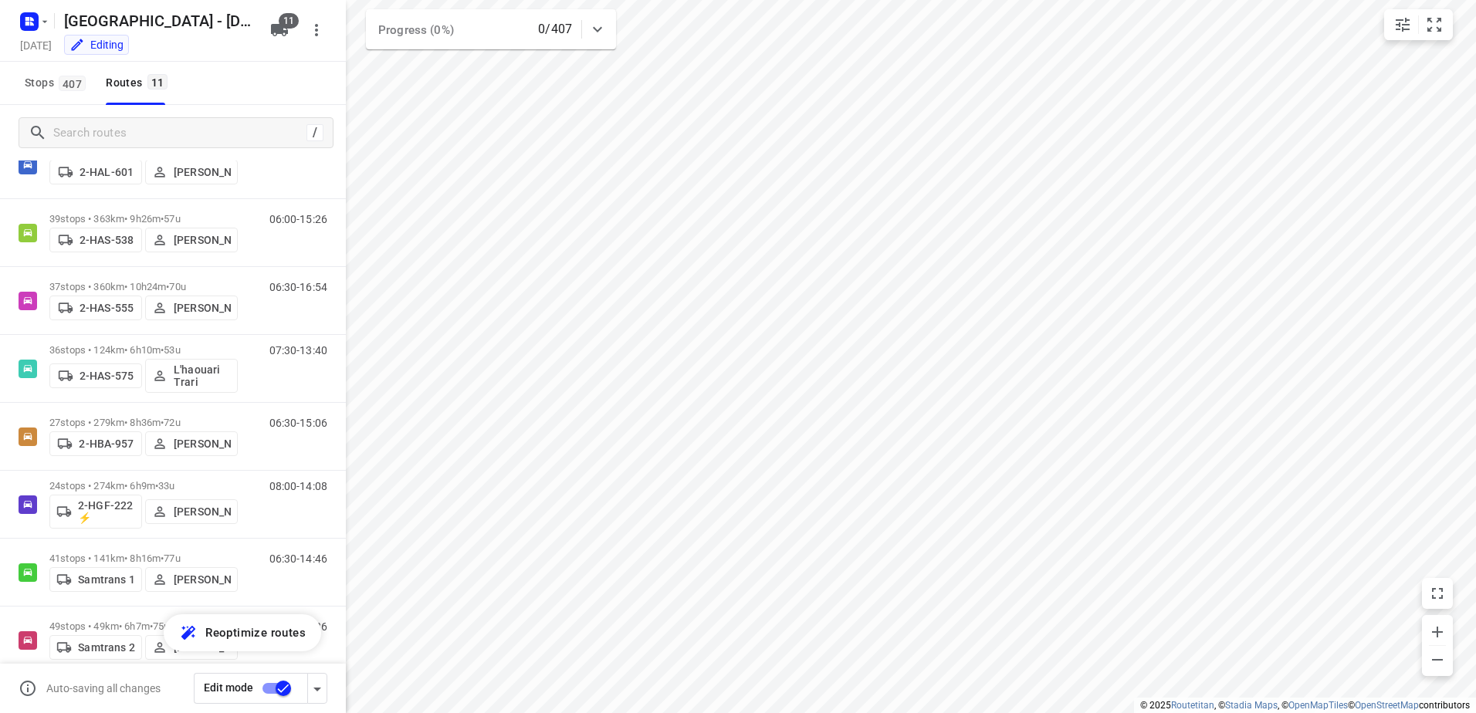
scroll to position [134, 0]
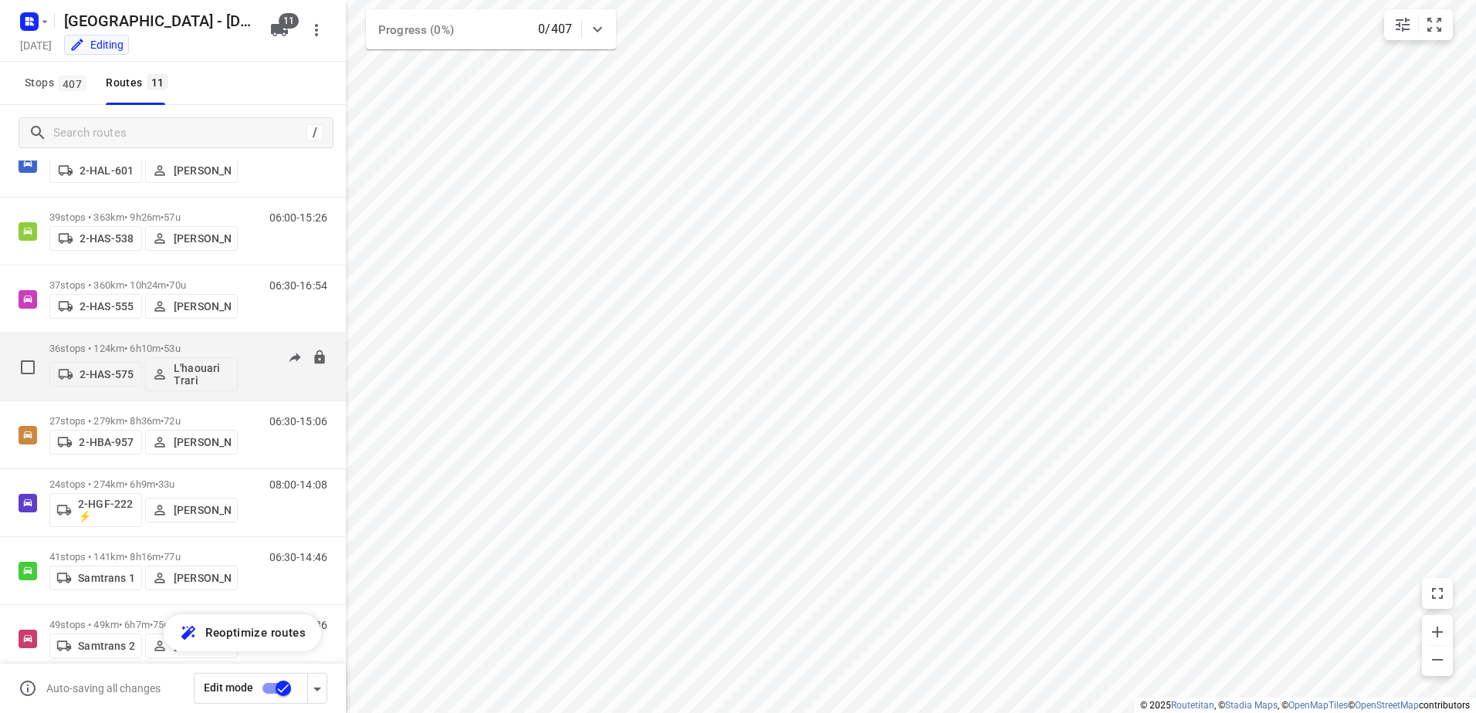
click at [94, 342] on div "36 stops • 124km • 6h10m • 53u 2-HAS-575 L'haouari Trari" at bounding box center [143, 367] width 188 height 64
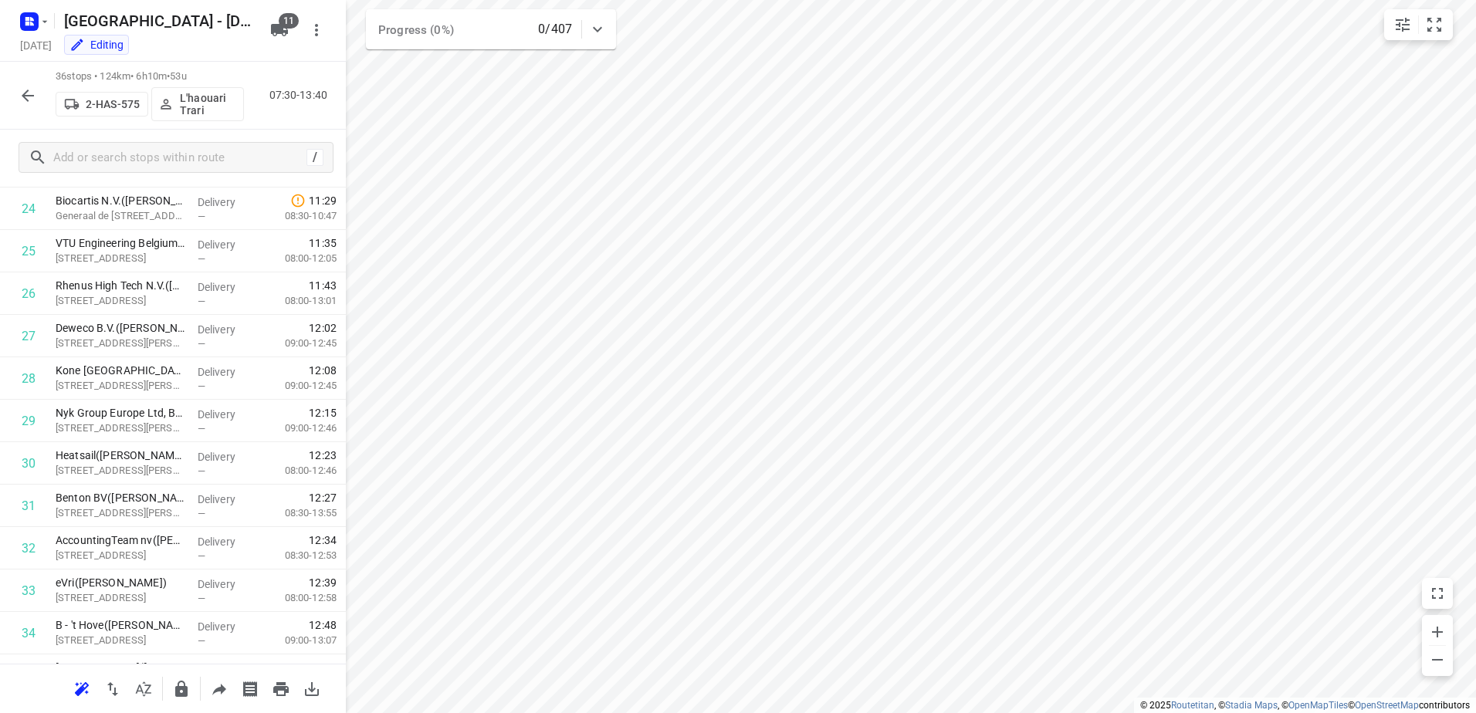
scroll to position [1170, 0]
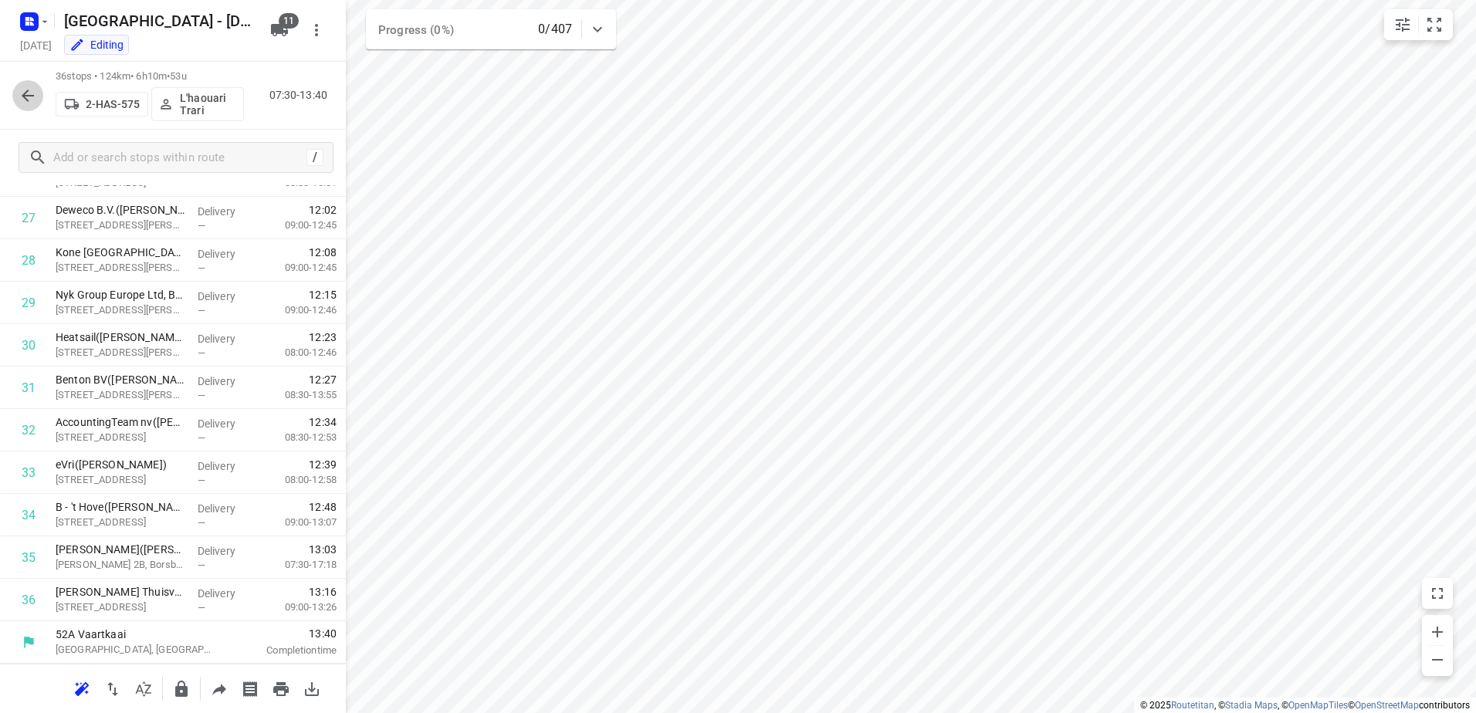
click at [26, 91] on icon "button" at bounding box center [28, 96] width 12 height 12
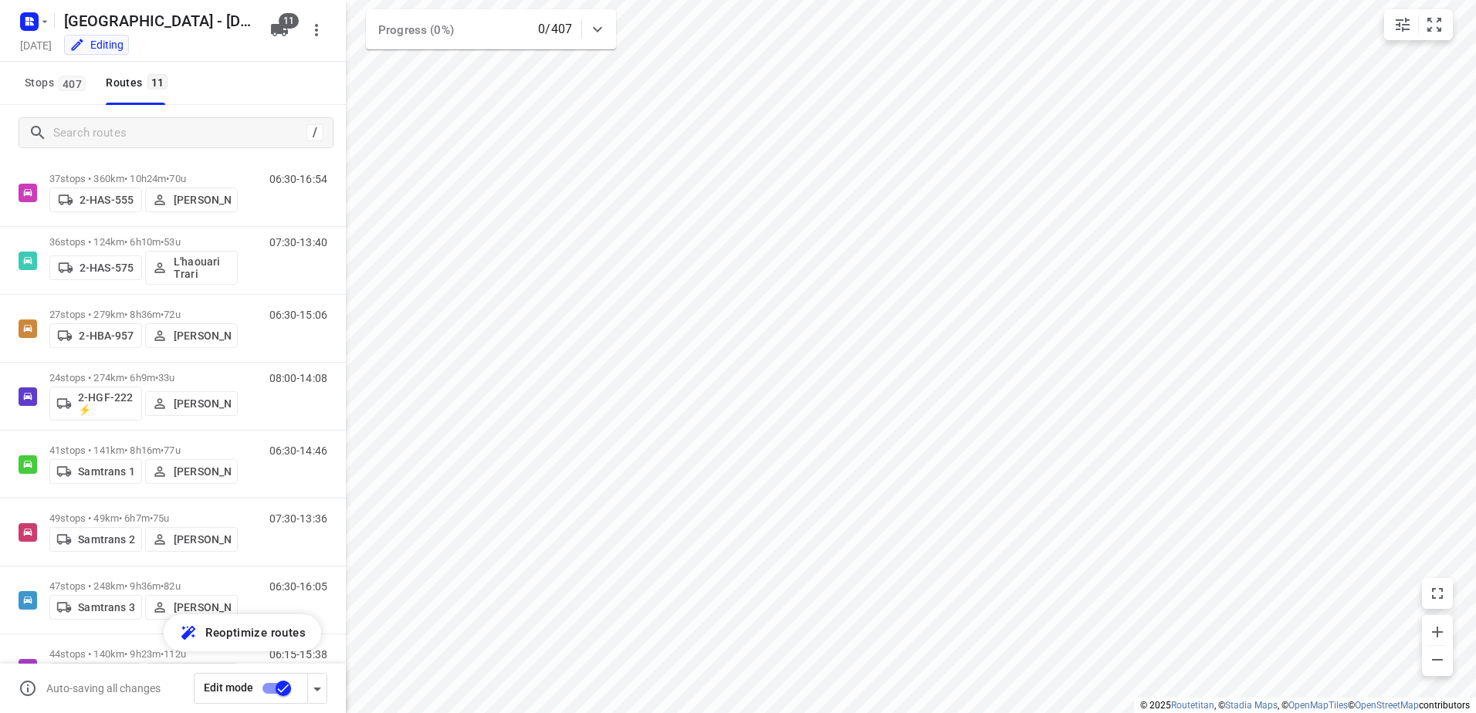
scroll to position [294, 0]
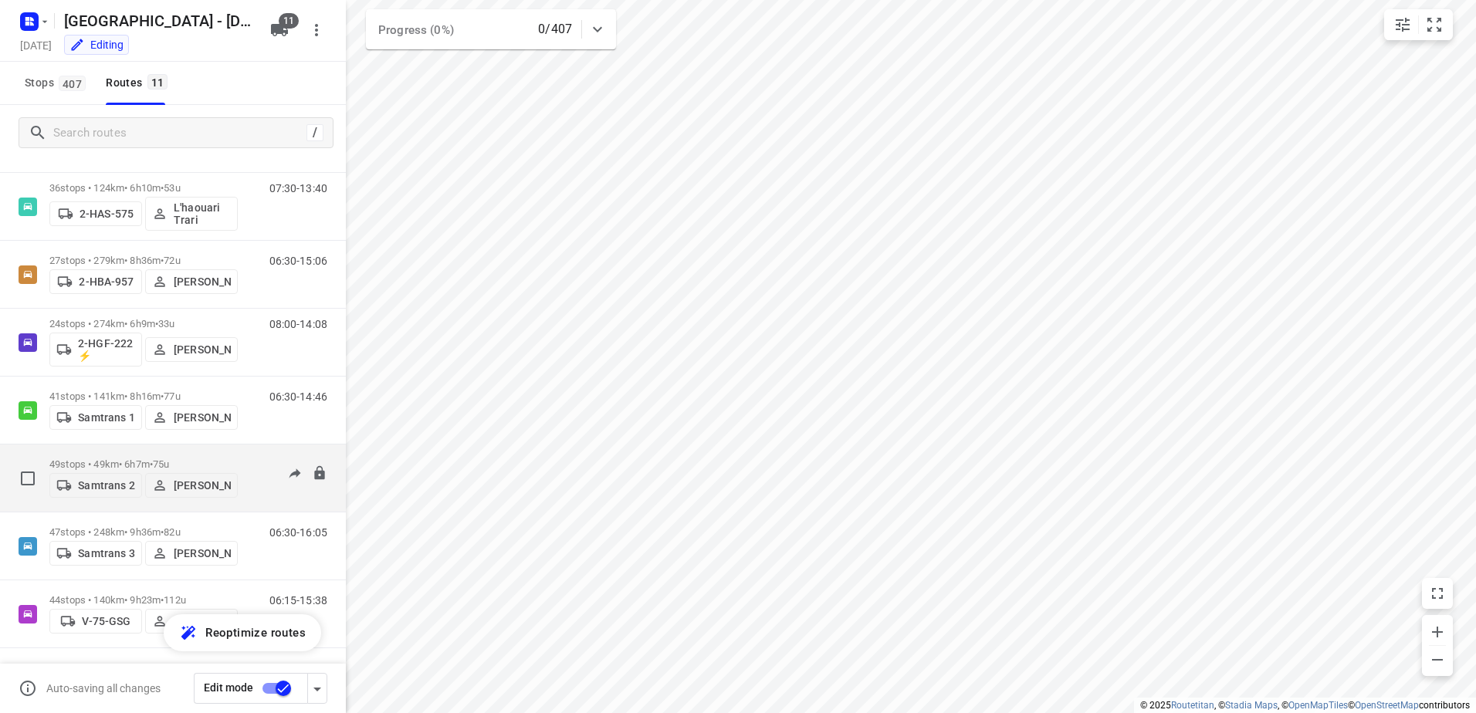
click at [70, 459] on p "49 stops • 49km • 6h7m • 75u" at bounding box center [143, 465] width 188 height 12
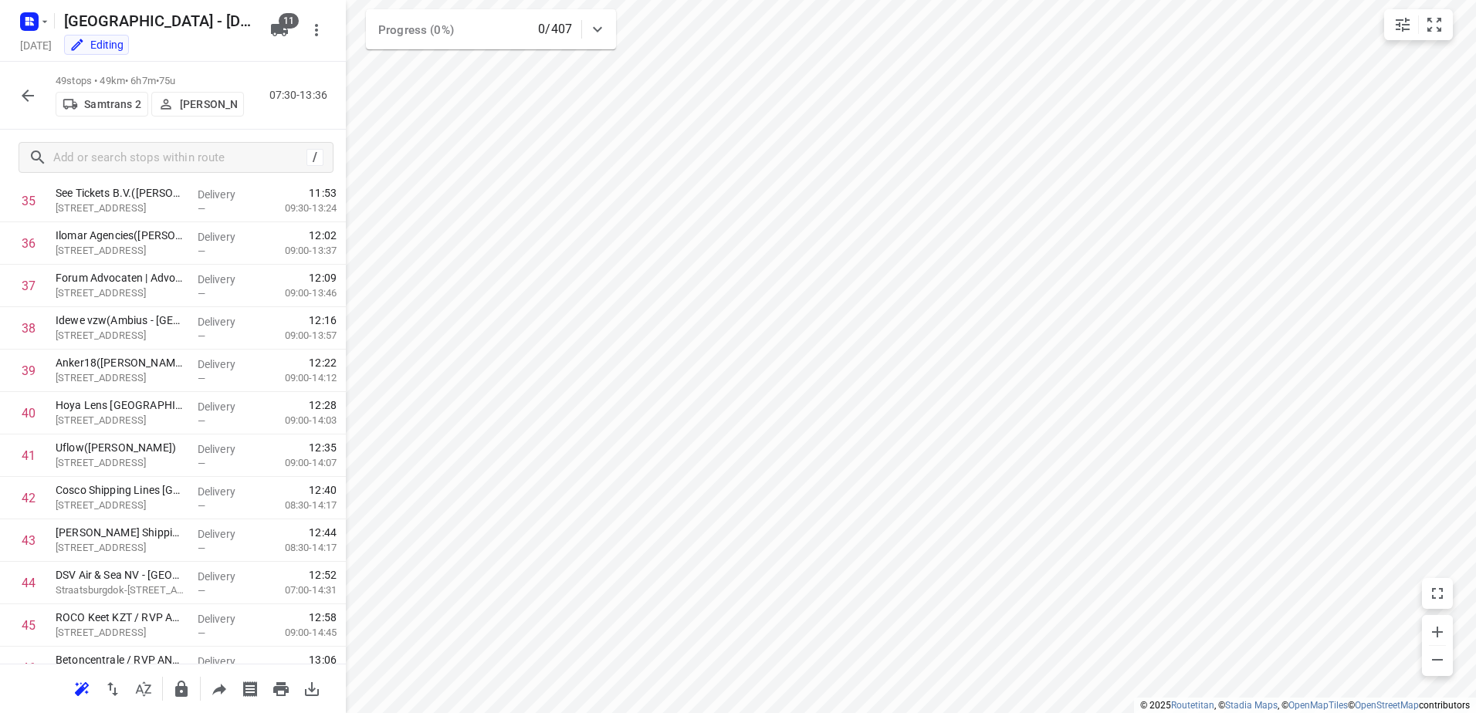
scroll to position [1722, 0]
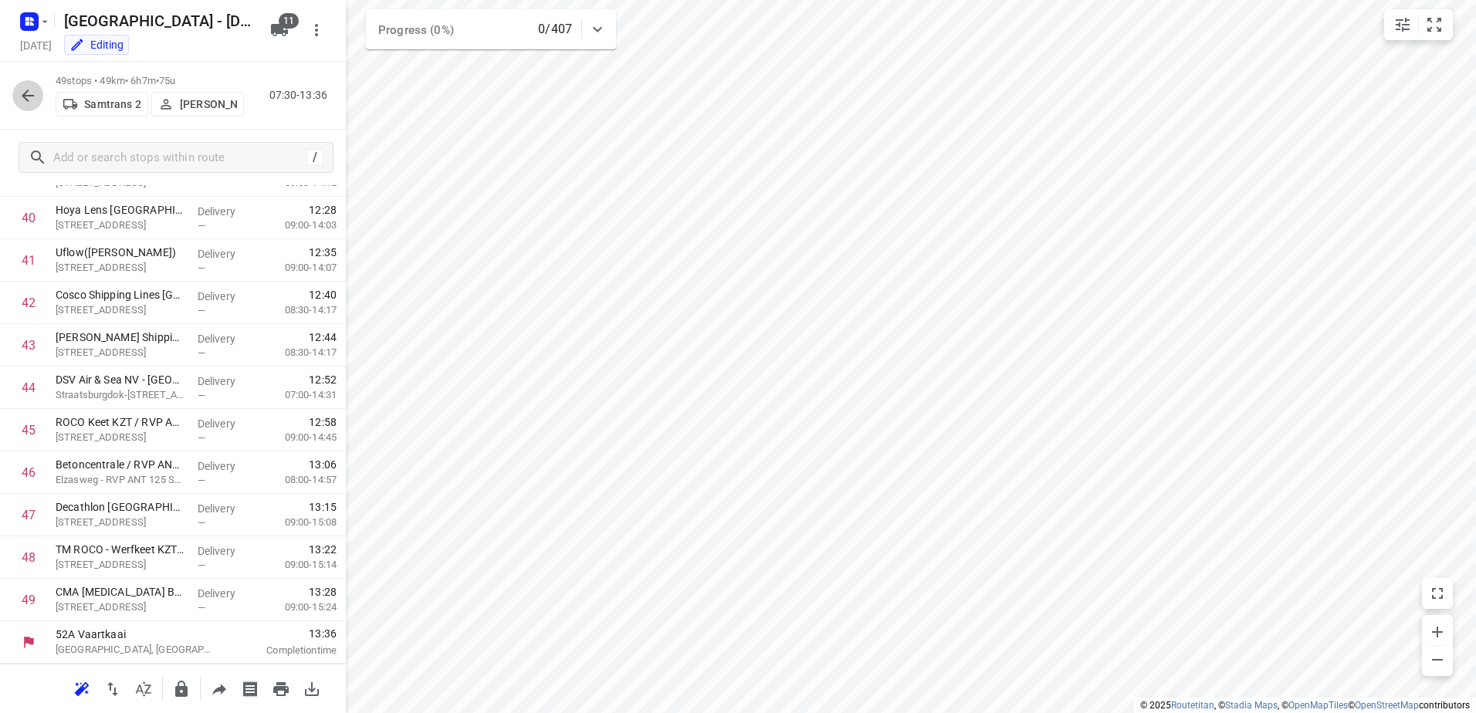
click at [26, 91] on icon "button" at bounding box center [28, 96] width 12 height 12
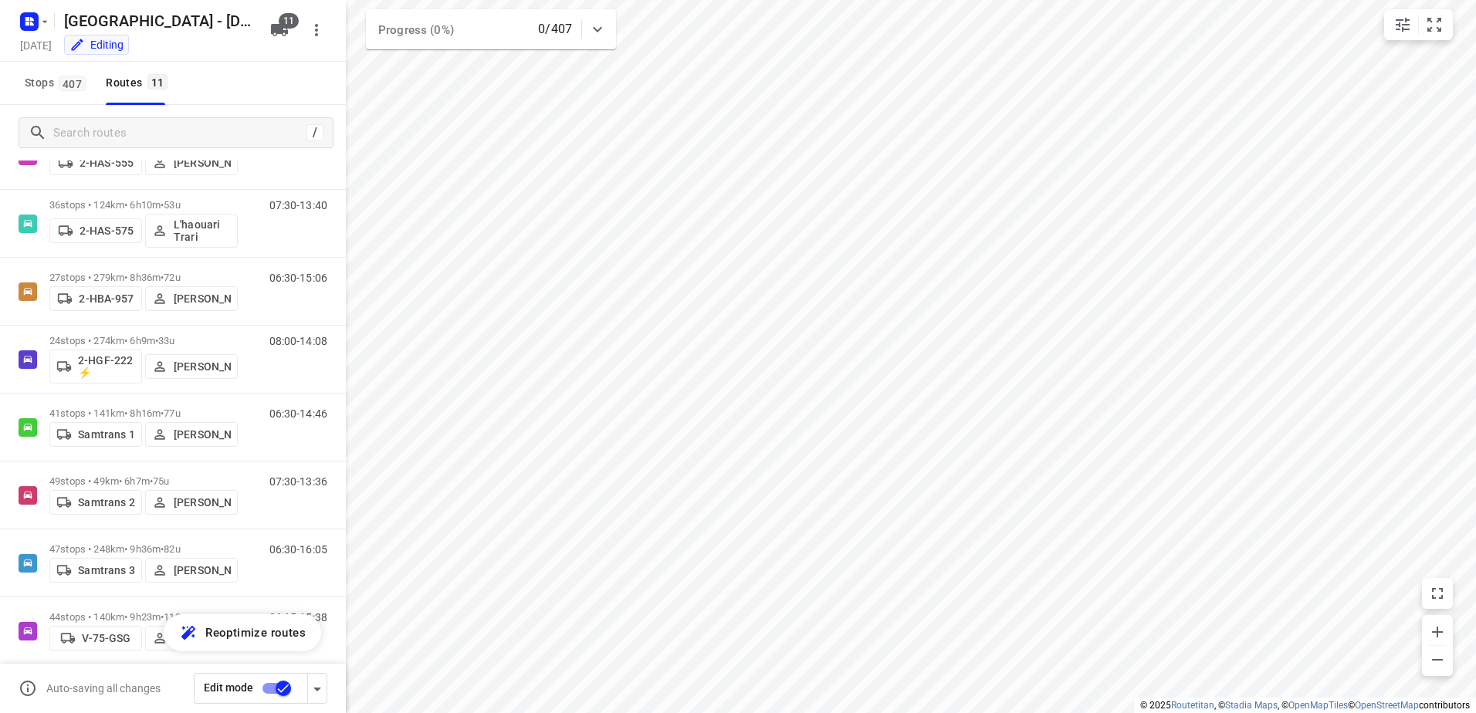
scroll to position [294, 0]
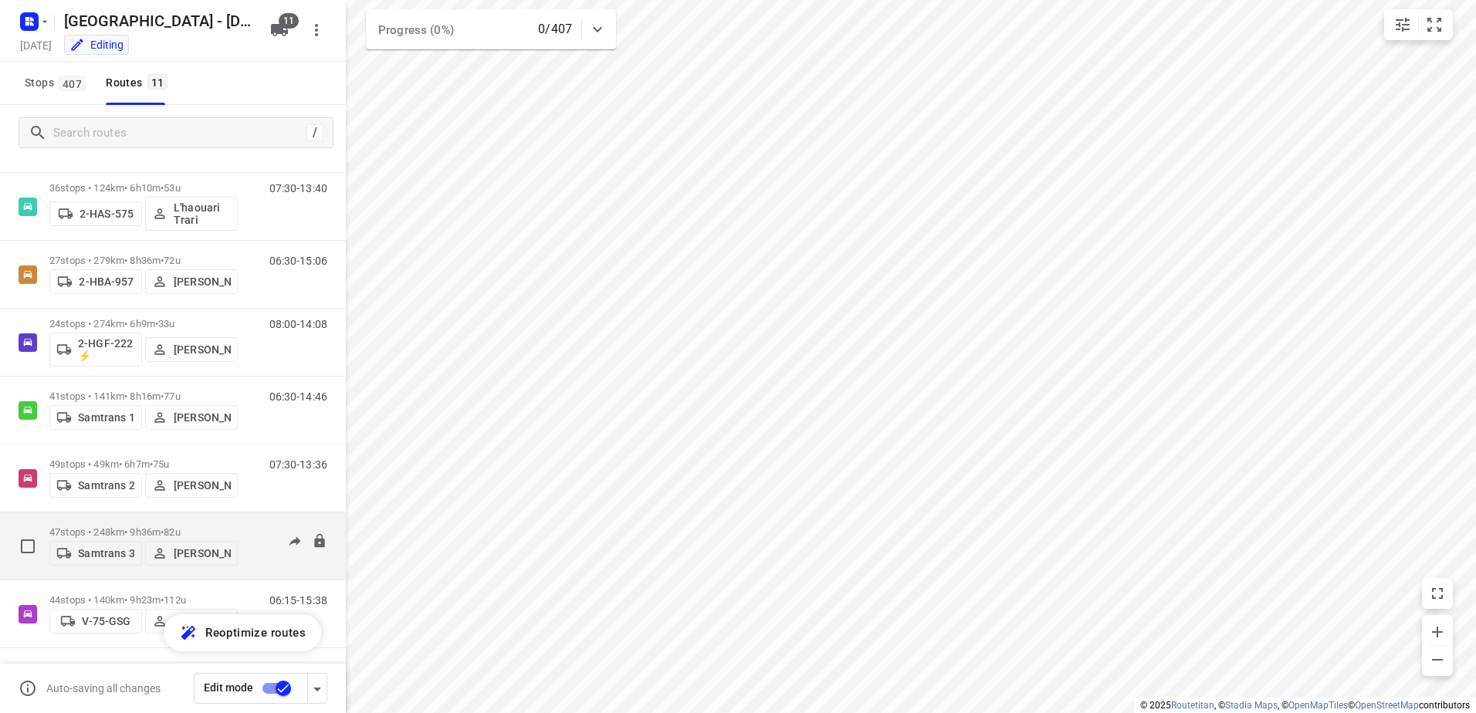
click at [60, 533] on p "47 stops • 248km • 9h36m • 82u" at bounding box center [143, 533] width 188 height 12
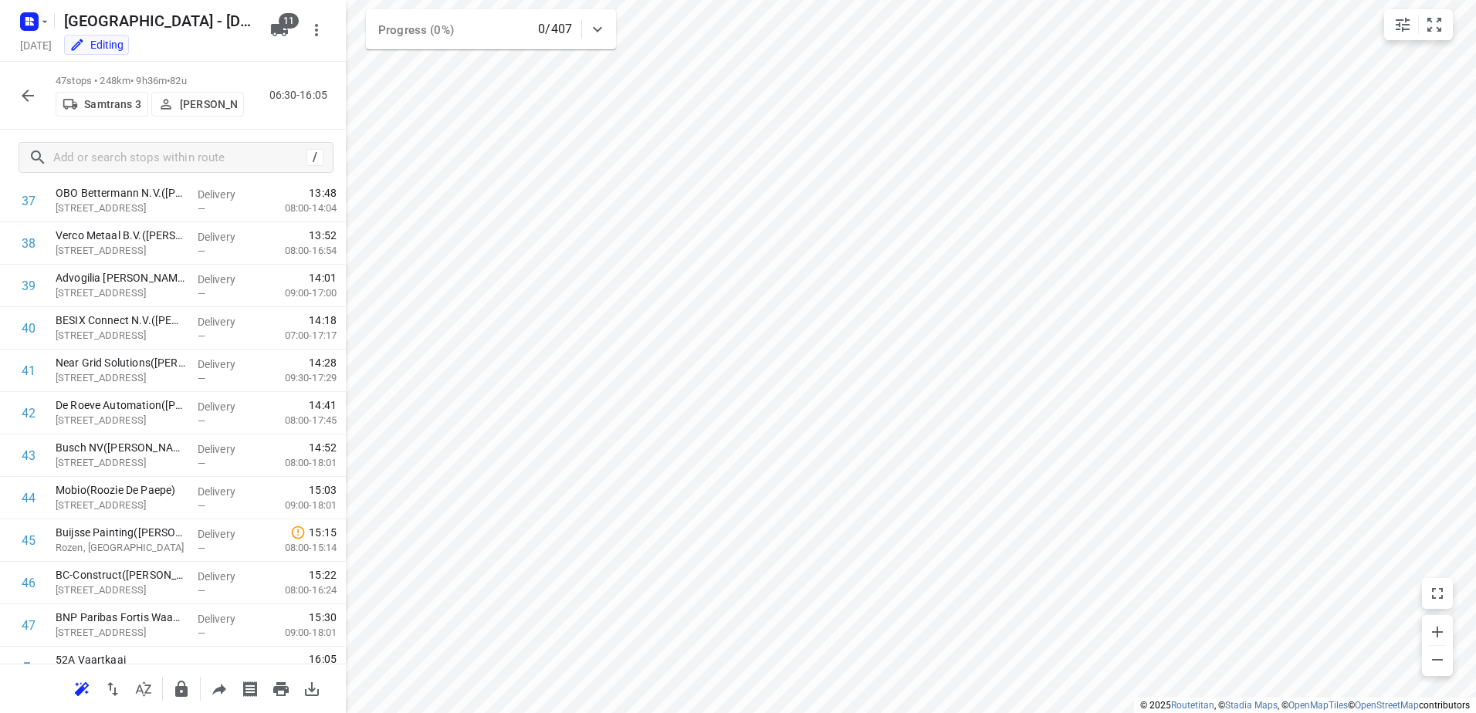
scroll to position [1637, 0]
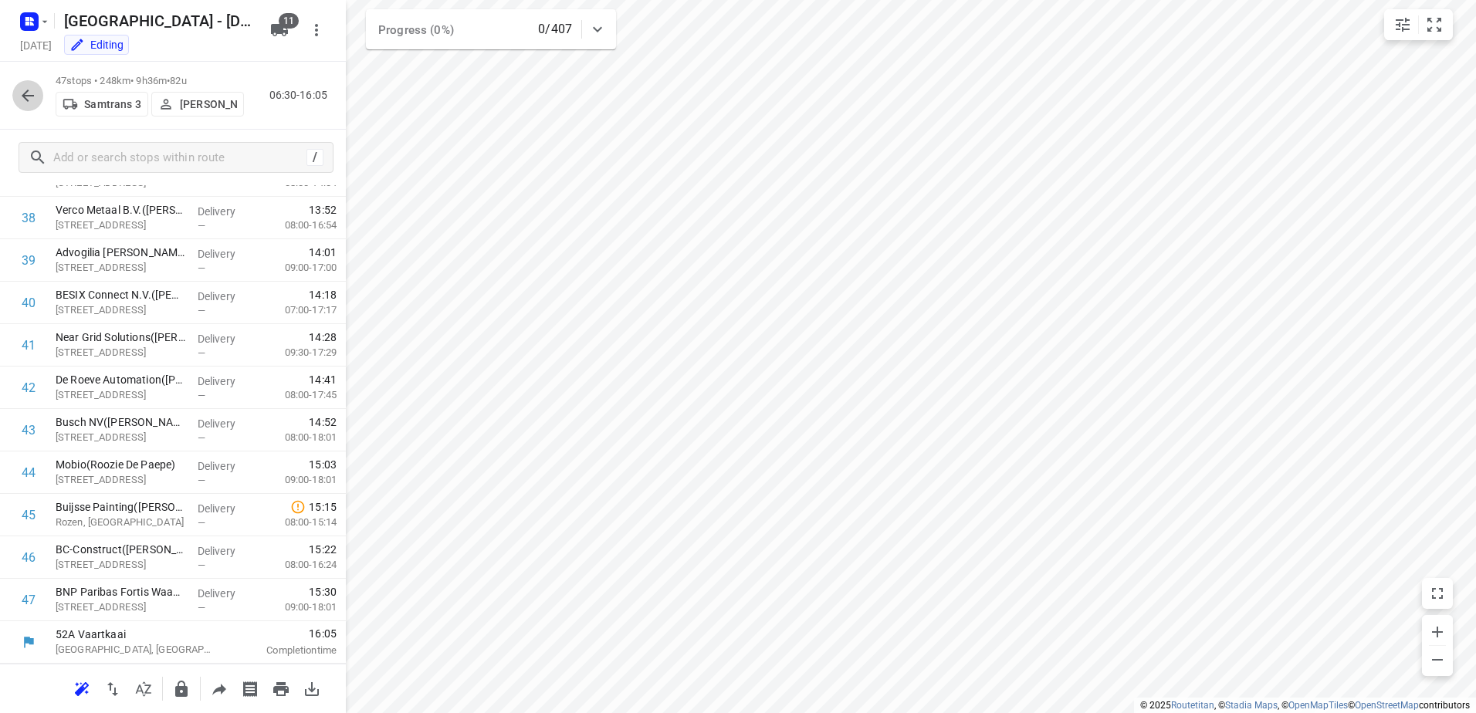
click at [30, 97] on icon "button" at bounding box center [28, 95] width 19 height 19
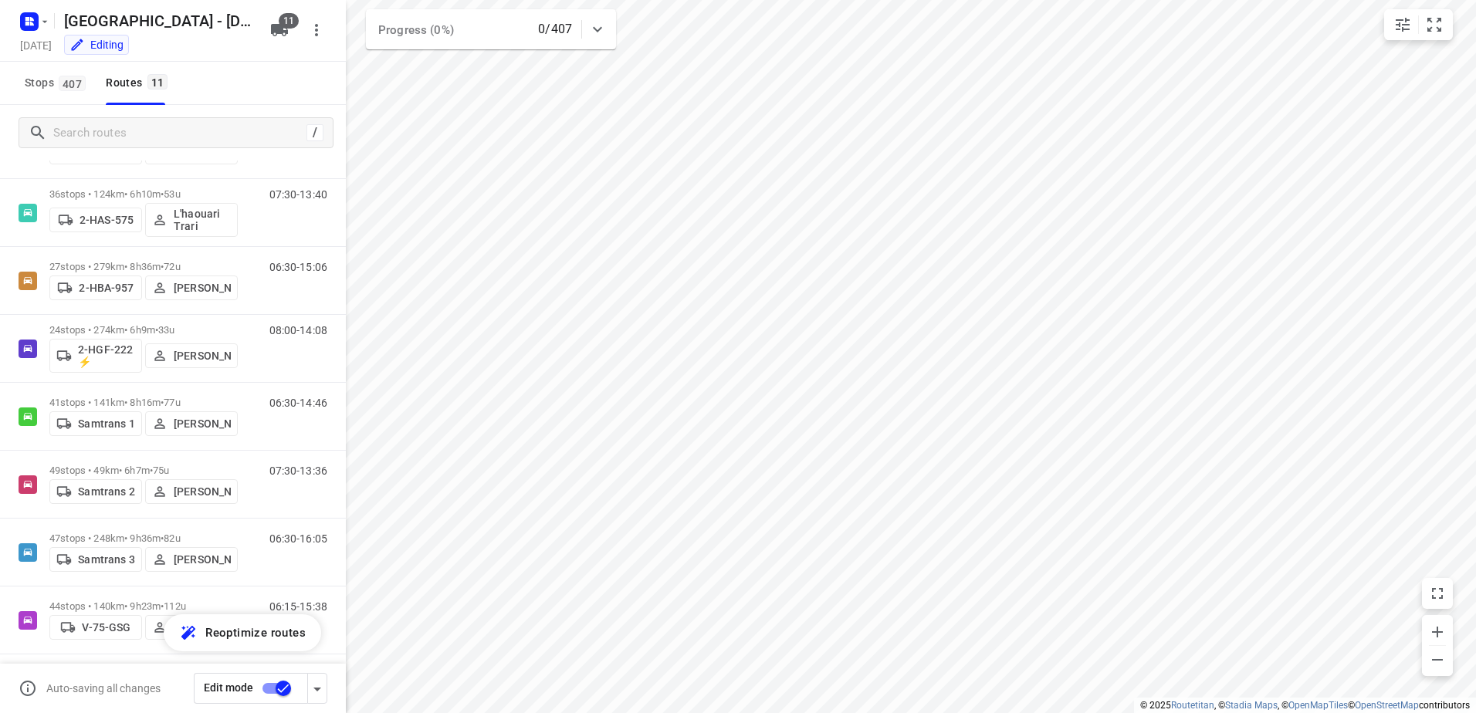
scroll to position [294, 0]
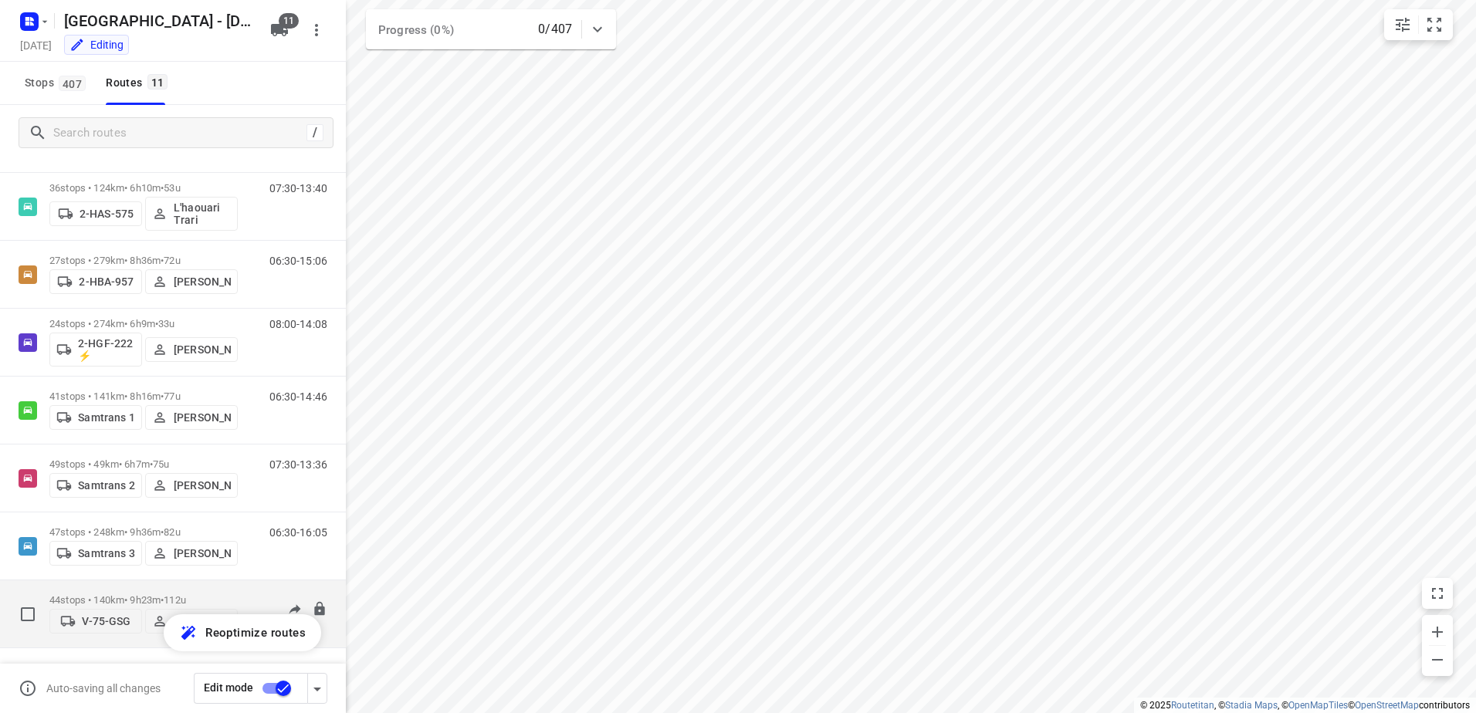
click at [74, 595] on p "44 stops • 140km • 9h23m • 112u" at bounding box center [143, 601] width 188 height 12
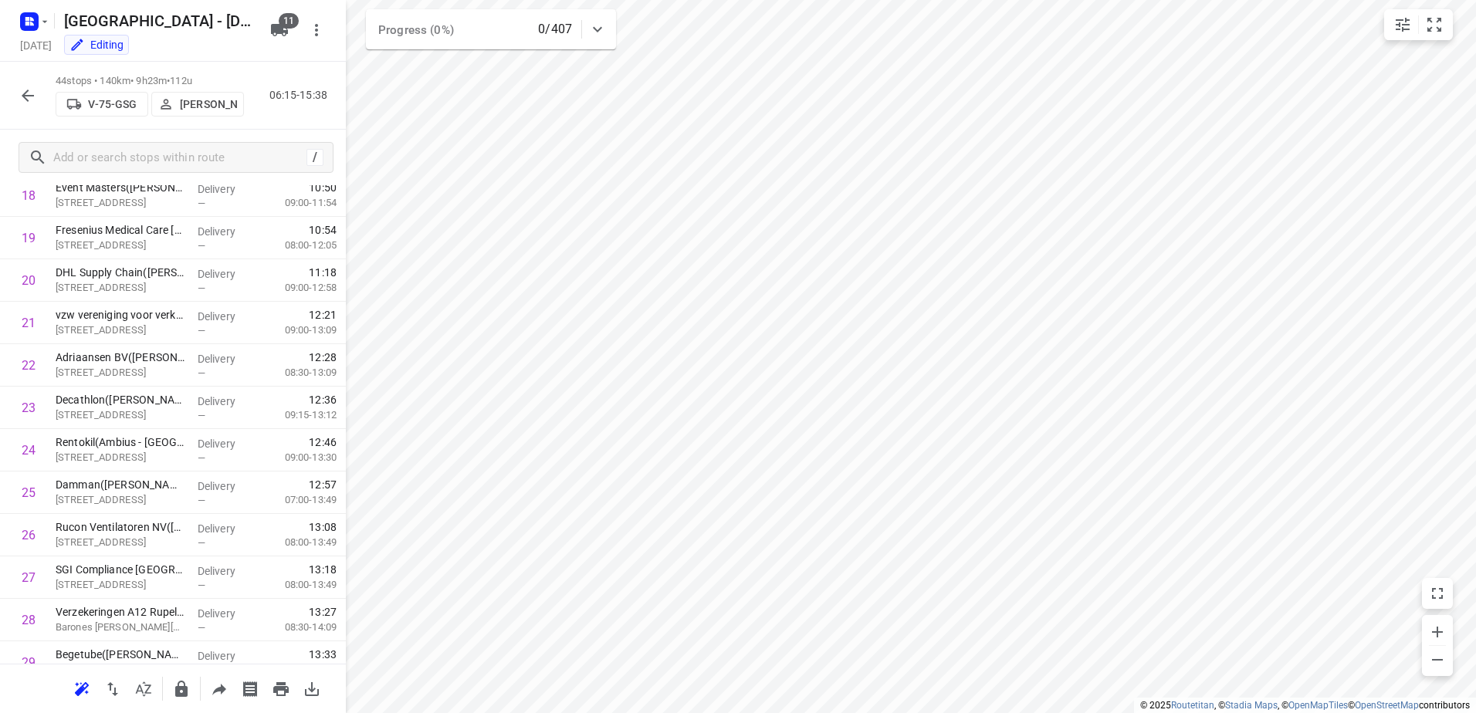
scroll to position [0, 0]
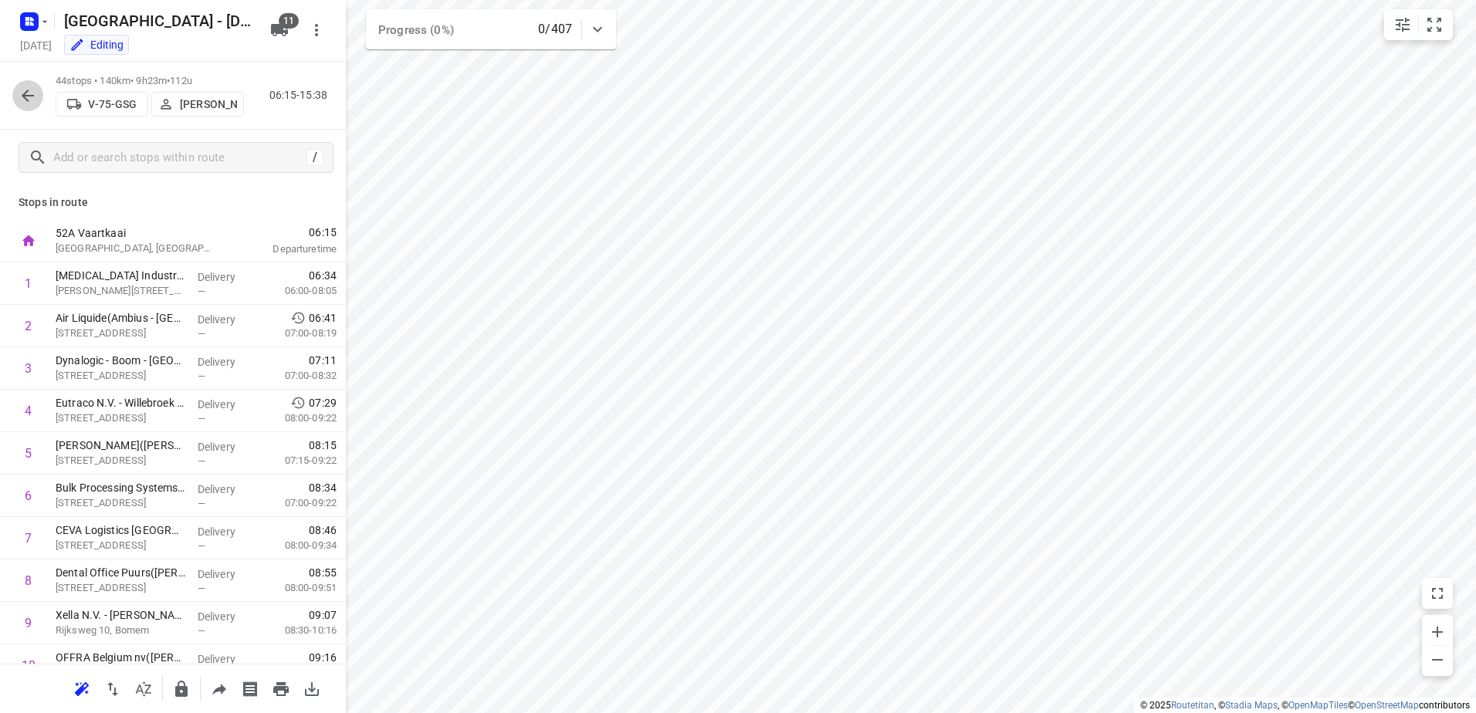
click at [22, 93] on icon "button" at bounding box center [28, 95] width 19 height 19
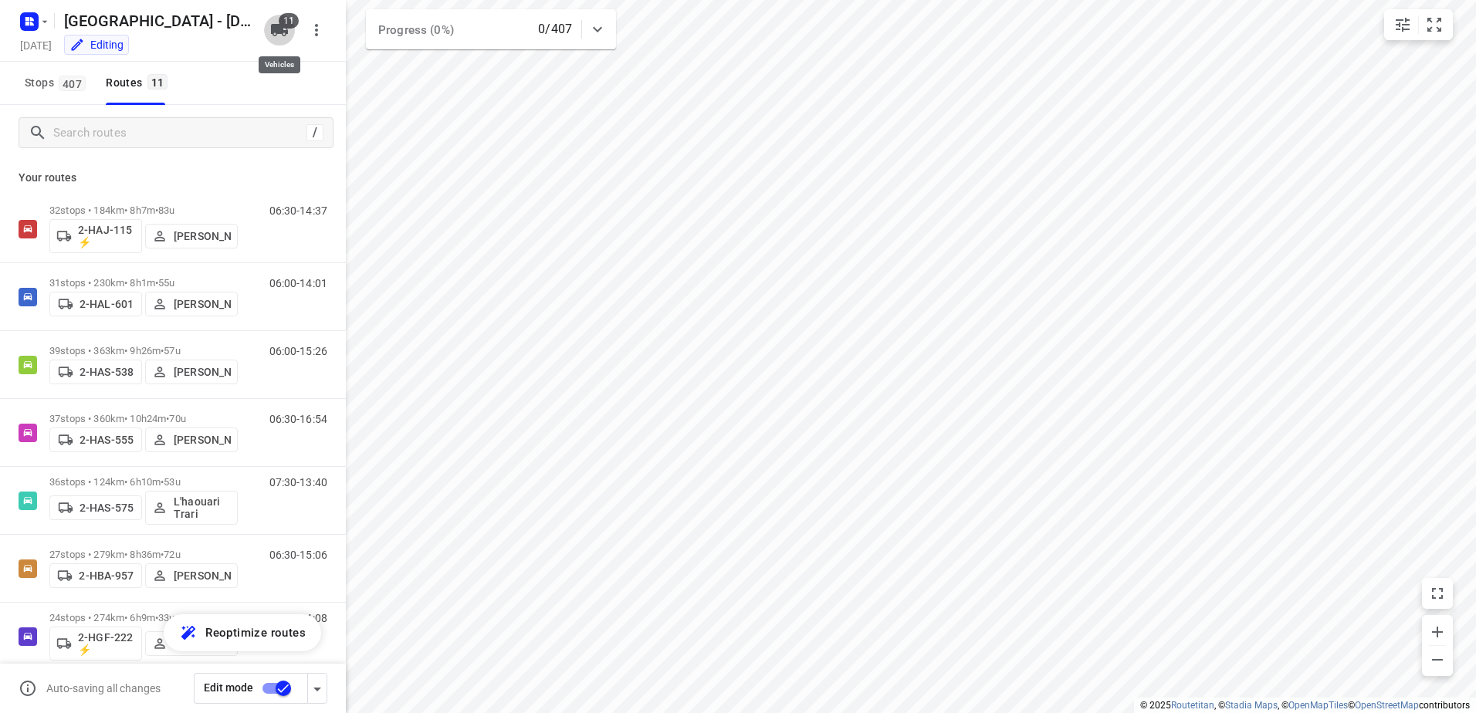
click at [286, 32] on icon "button" at bounding box center [279, 30] width 17 height 12
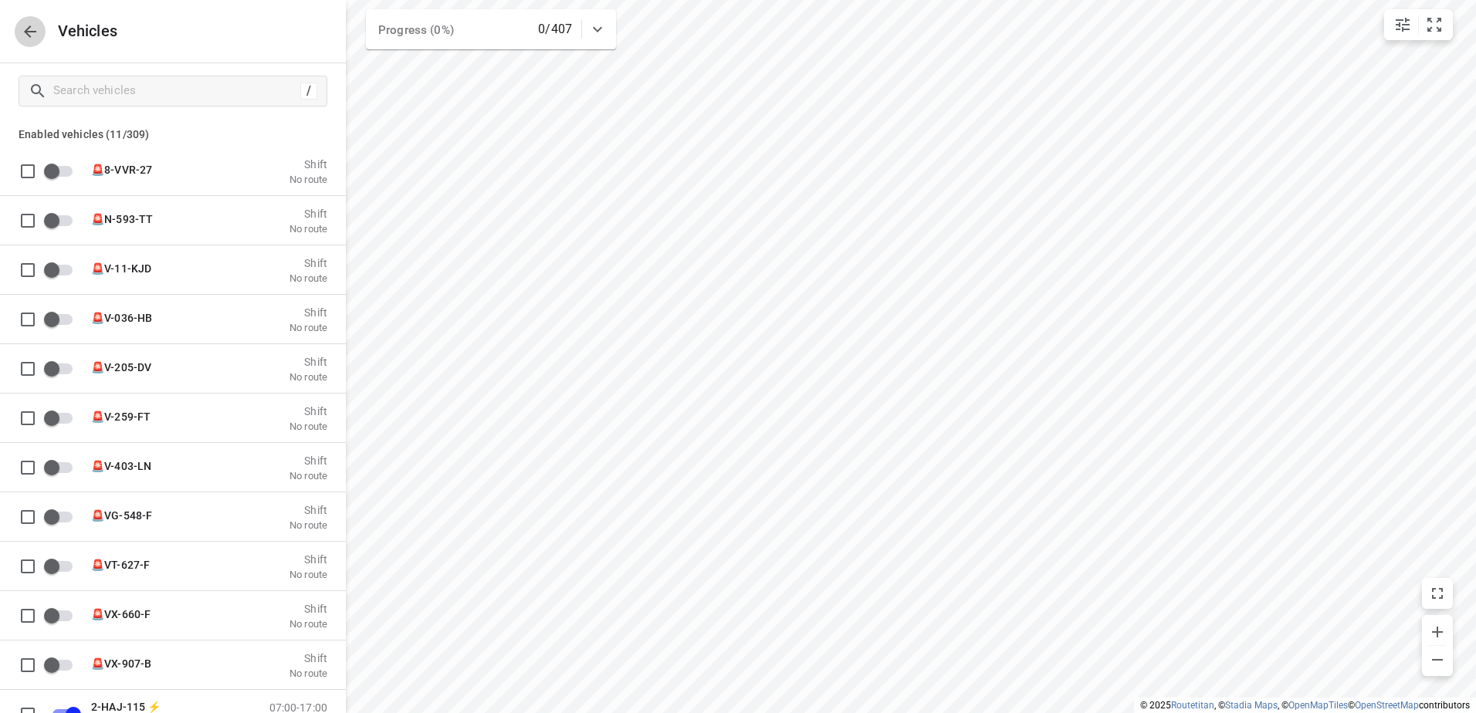
click at [32, 32] on icon "button" at bounding box center [30, 31] width 19 height 19
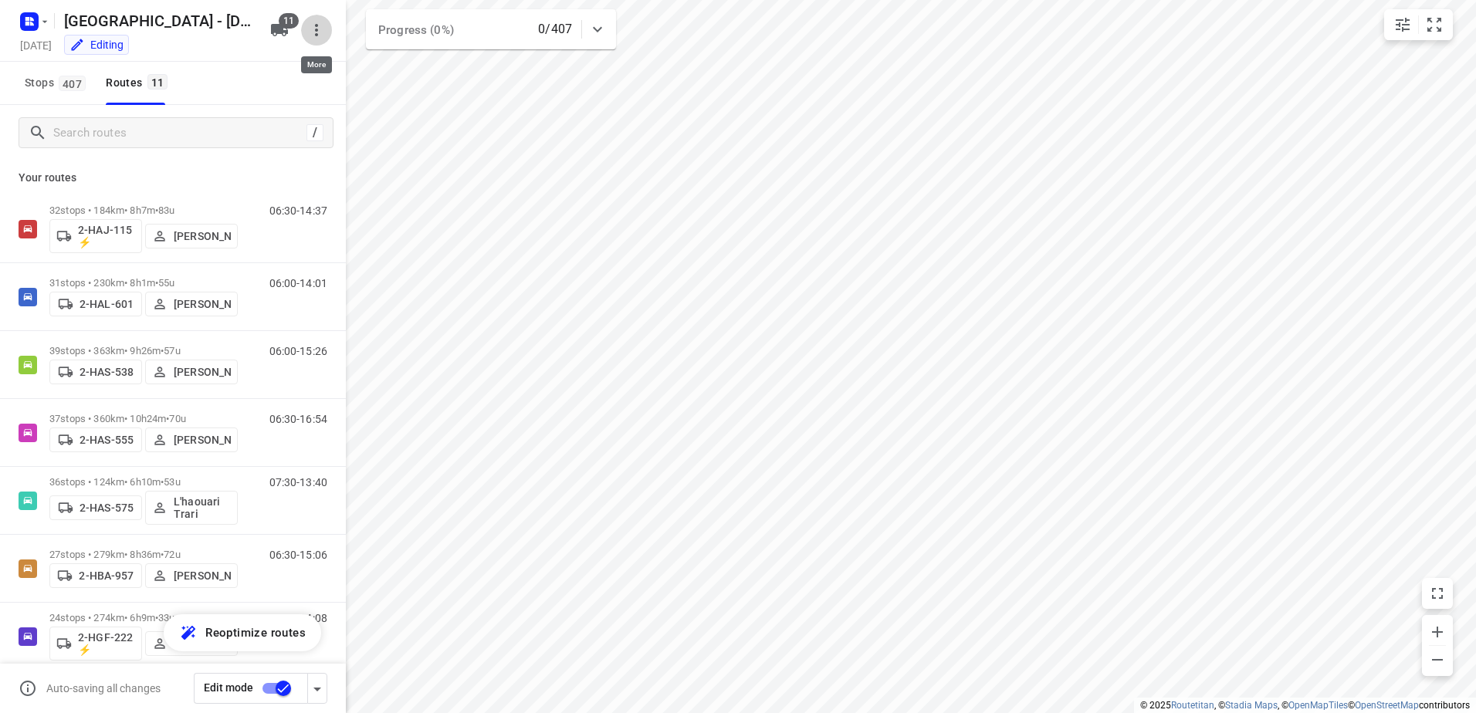
click at [307, 23] on button "button" at bounding box center [316, 30] width 31 height 31
click at [470, 124] on div at bounding box center [738, 356] width 1476 height 713
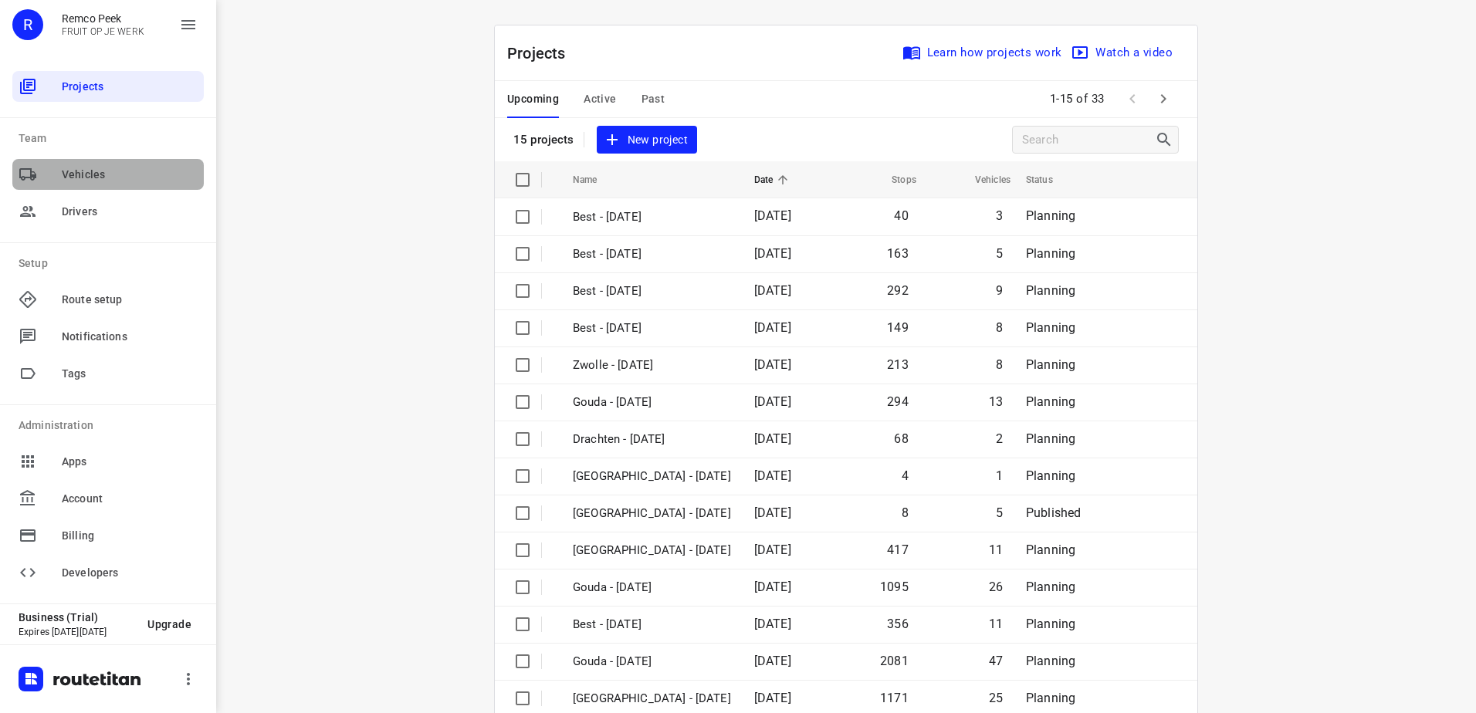
click at [107, 179] on span "Vehicles" at bounding box center [130, 175] width 136 height 16
